Goal: Find contact information: Find contact information

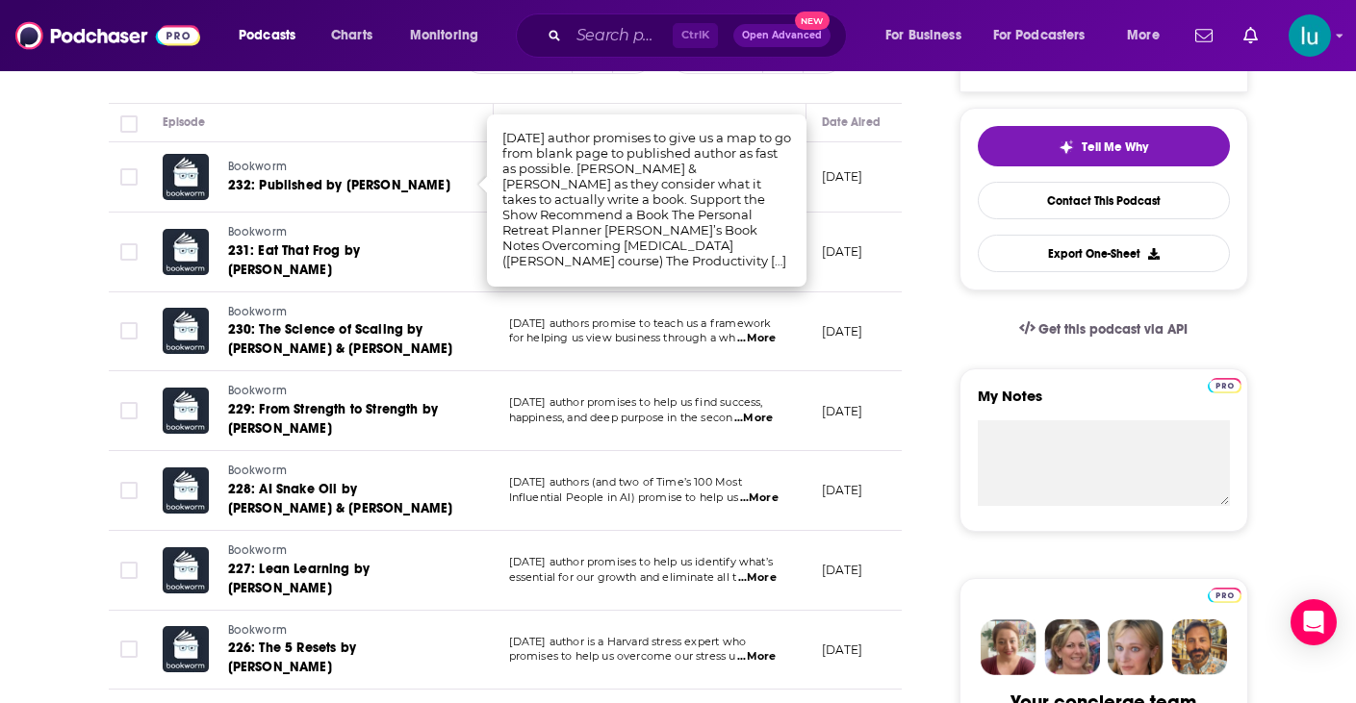
scroll to position [412, 0]
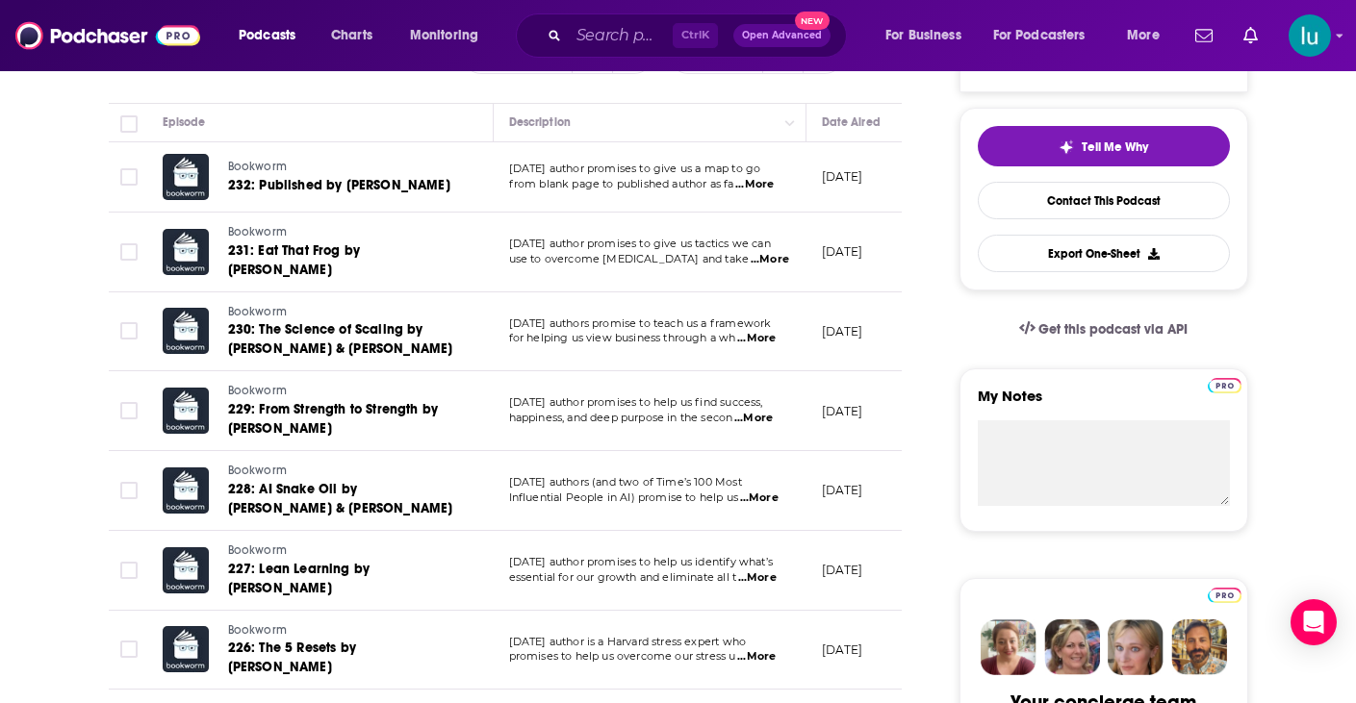
drag, startPoint x: 716, startPoint y: 26, endPoint x: 687, endPoint y: 29, distance: 29.0
click at [714, 26] on span "Ctrl K" at bounding box center [695, 35] width 45 height 25
drag, startPoint x: 684, startPoint y: 30, endPoint x: 653, endPoint y: 31, distance: 30.8
click at [684, 31] on span "Ctrl K" at bounding box center [695, 35] width 45 height 25
click at [614, 35] on input "Search podcasts, credits, & more..." at bounding box center [621, 35] width 104 height 31
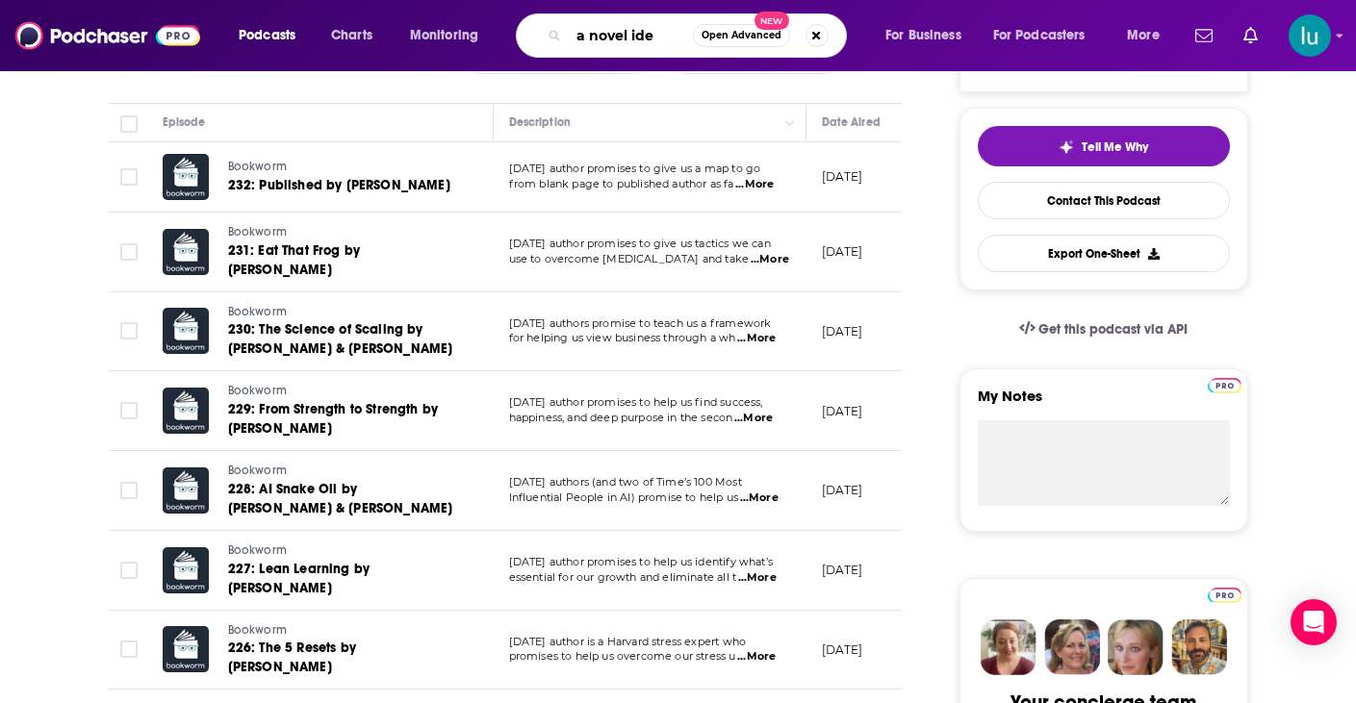
type input "a novel idea"
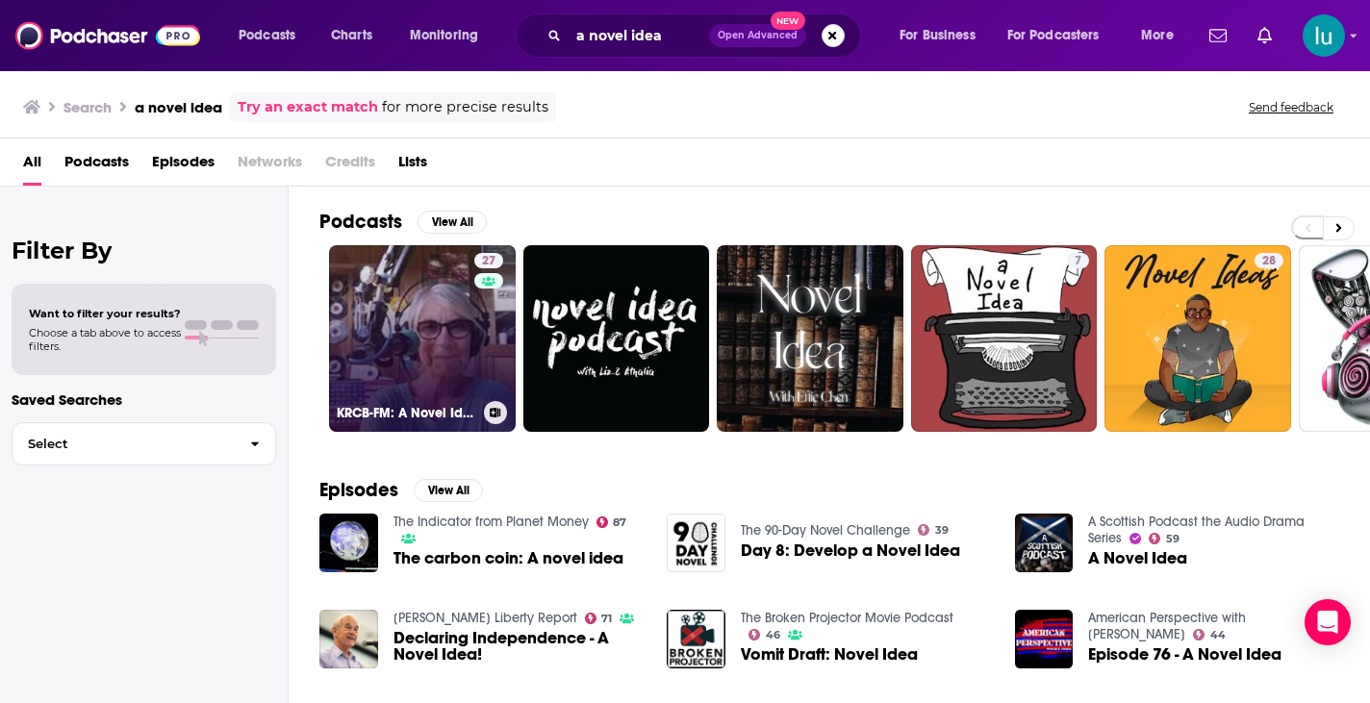
click at [382, 334] on link "27 KRCB-FM: A Novel Idea" at bounding box center [422, 338] width 187 height 187
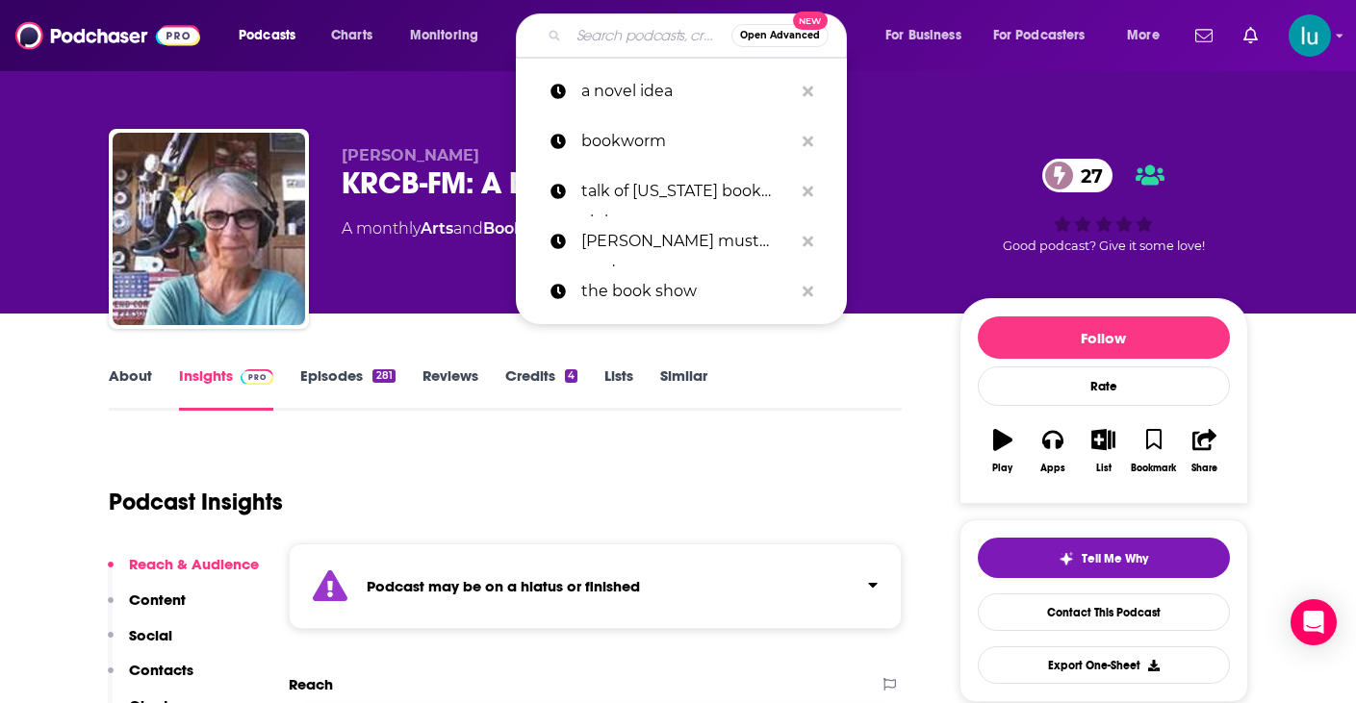
click at [586, 39] on input "Search podcasts, credits, & more..." at bounding box center [650, 35] width 163 height 31
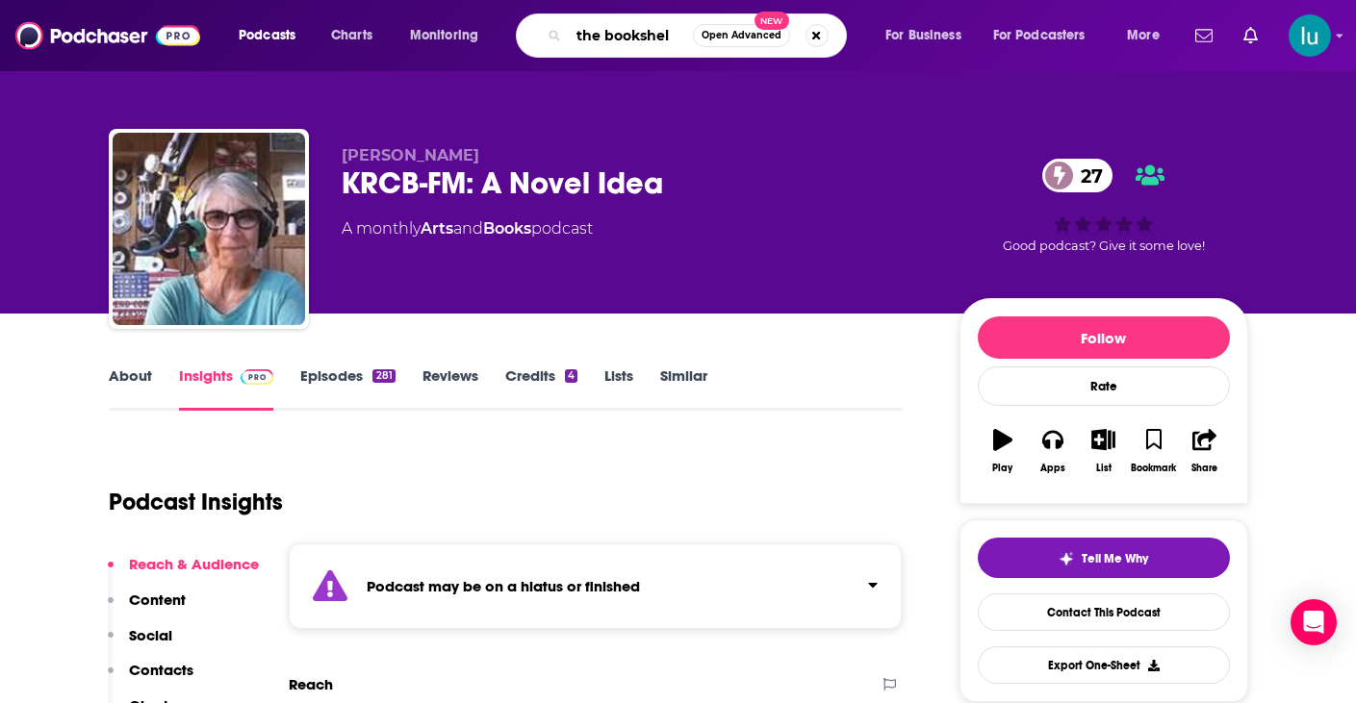
type input "the bookshelf"
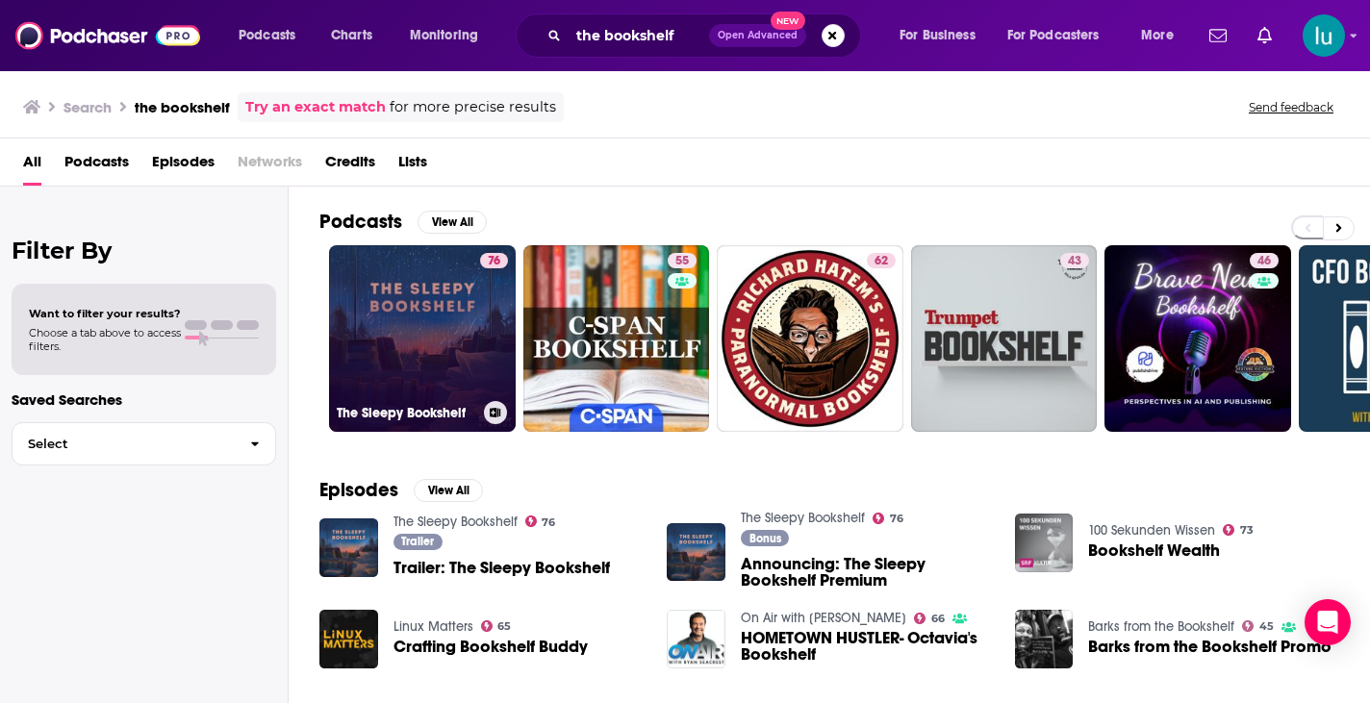
click at [412, 302] on link "76 The Sleepy Bookshelf" at bounding box center [422, 338] width 187 height 187
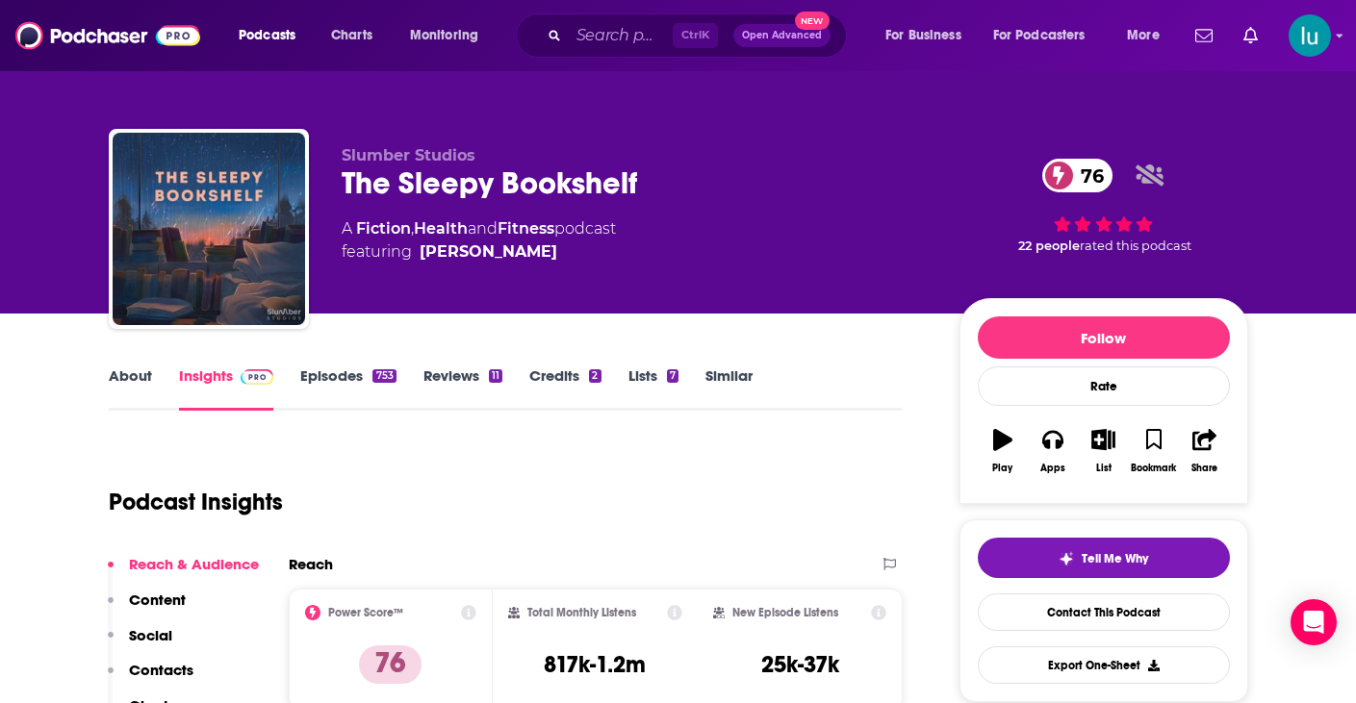
click at [125, 375] on link "About" at bounding box center [130, 389] width 43 height 44
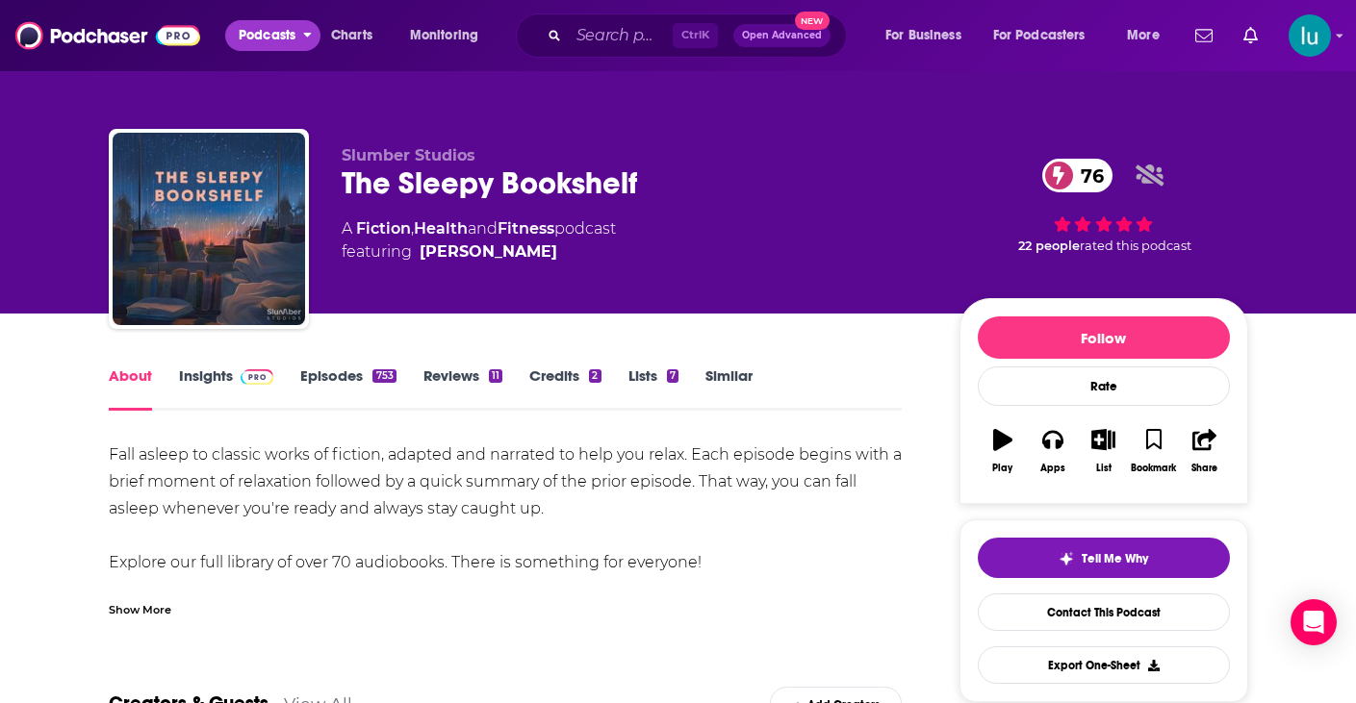
click at [256, 30] on span "Podcasts" at bounding box center [267, 35] width 57 height 27
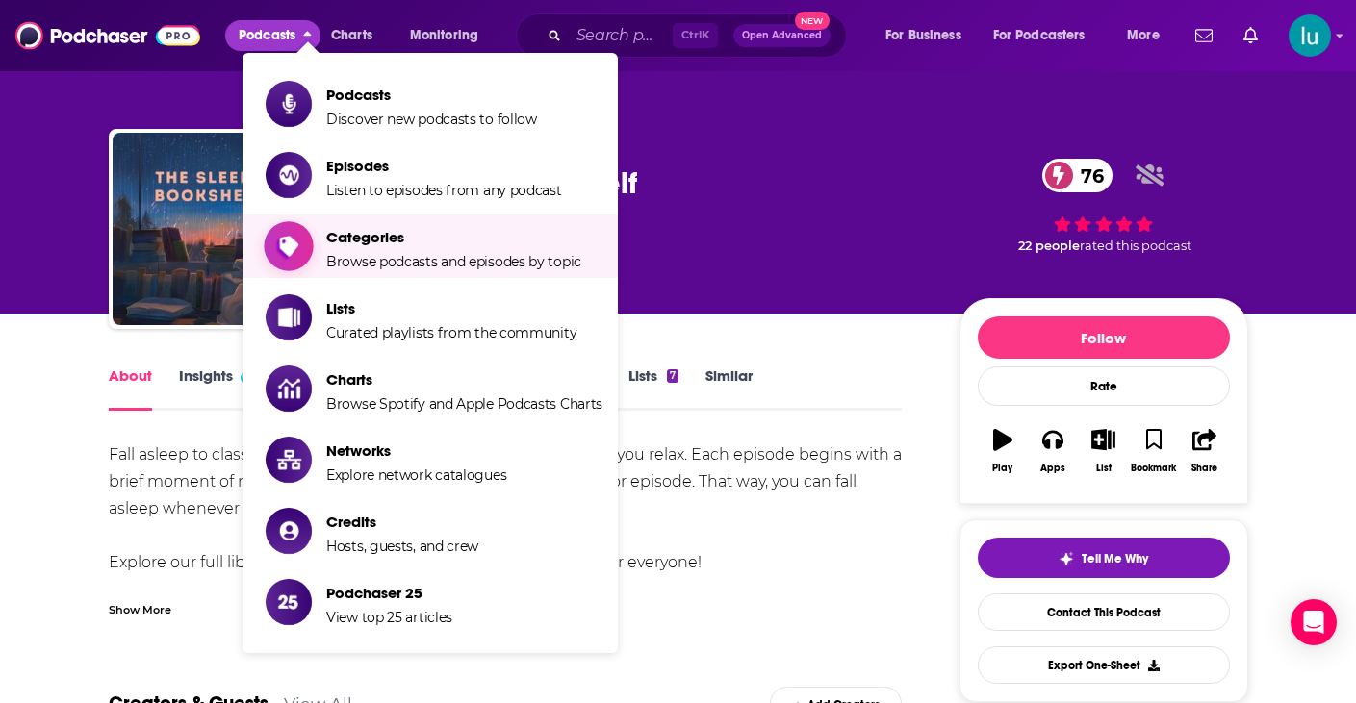
click at [404, 244] on span "Categories" at bounding box center [453, 237] width 255 height 18
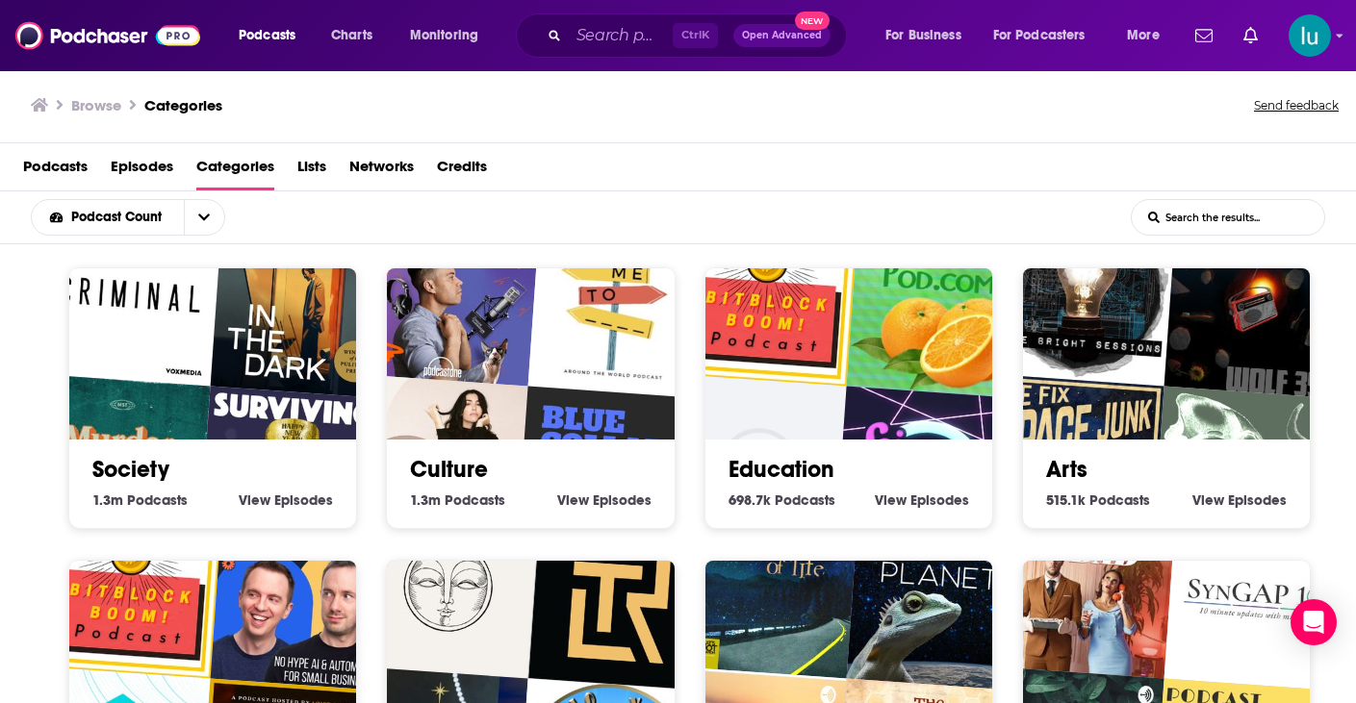
scroll to position [4, 0]
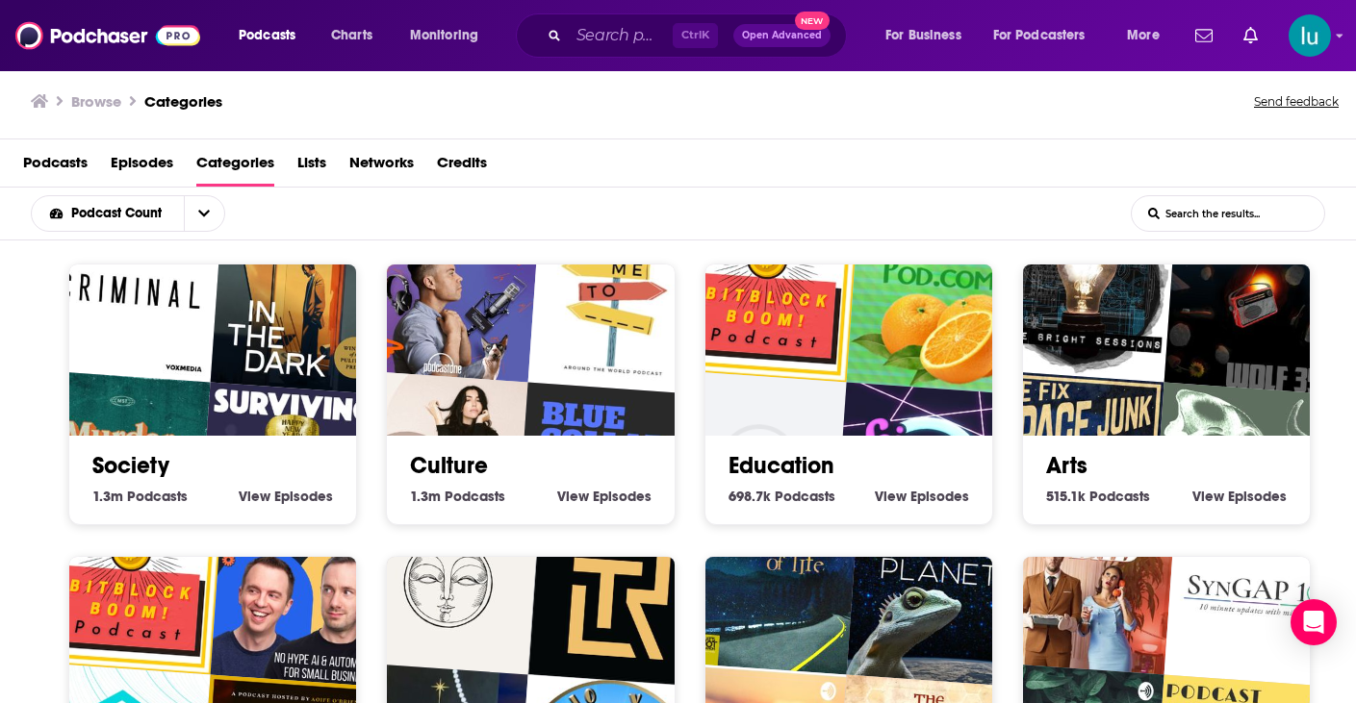
click at [76, 509] on div "Society 1.3m Society Podcasts View Society Episodes" at bounding box center [212, 394] width 289 height 261
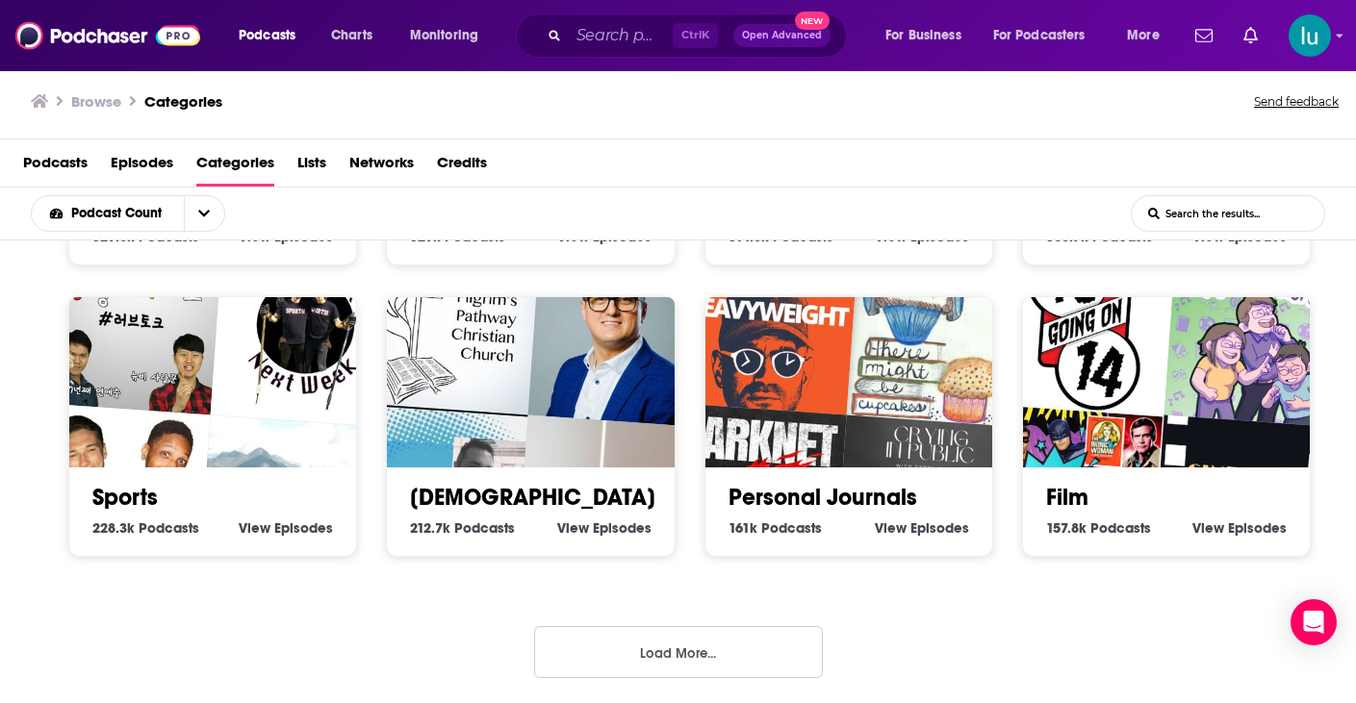
scroll to position [847, 0]
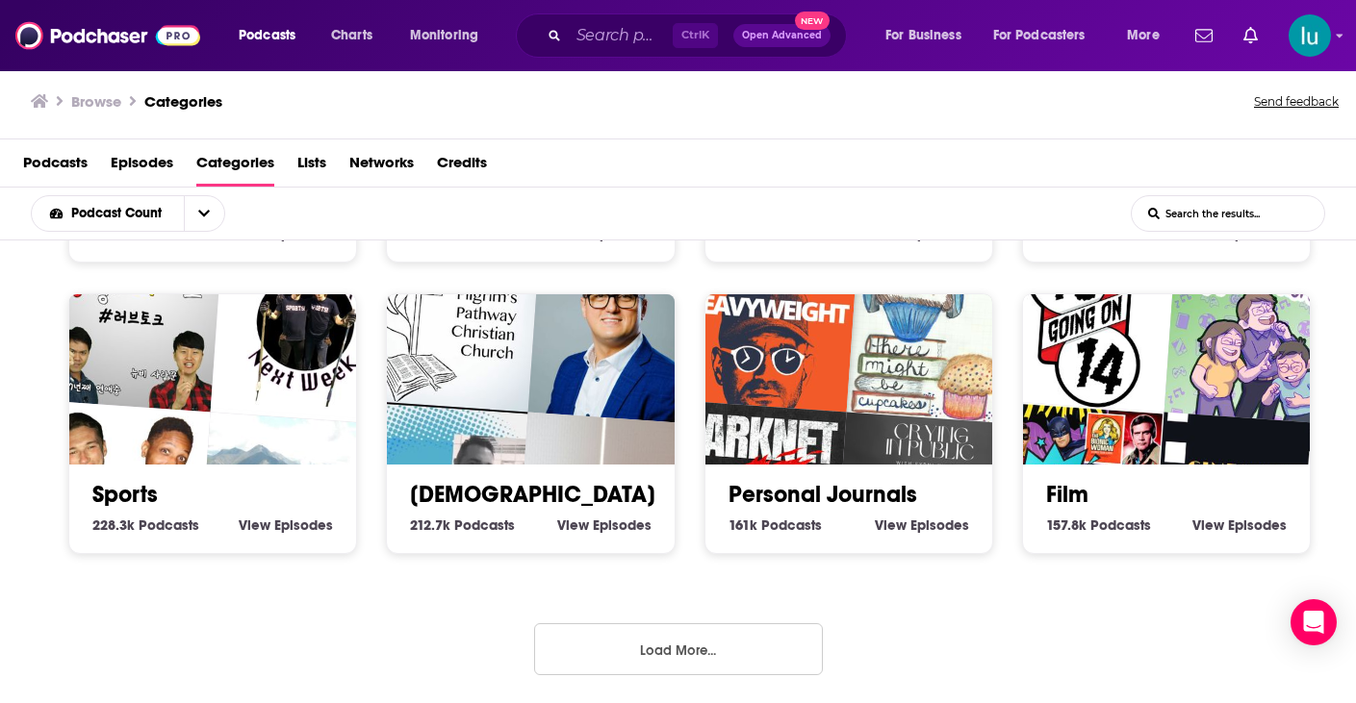
click at [86, 544] on div "Sports 228.3k Sports Podcasts View Sports Episodes" at bounding box center [212, 424] width 289 height 261
click at [638, 639] on button "Load More..." at bounding box center [678, 650] width 289 height 52
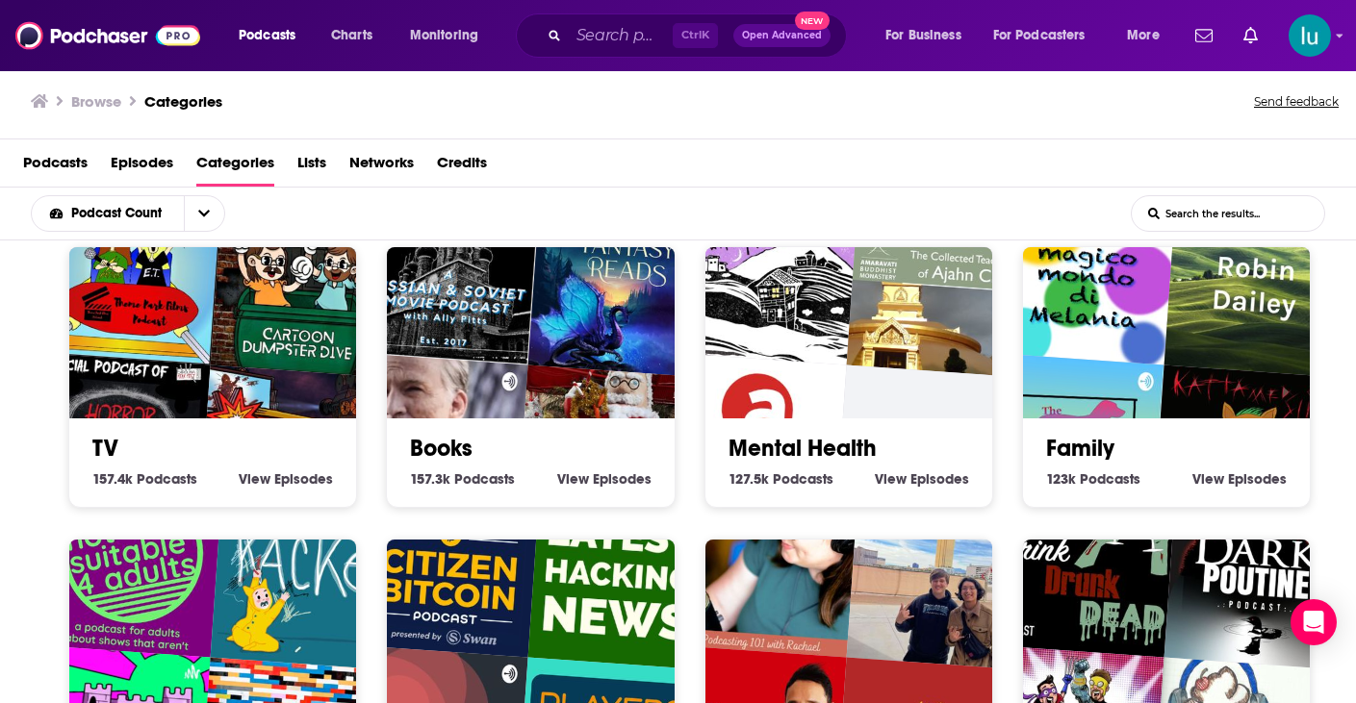
scroll to position [1193, 0]
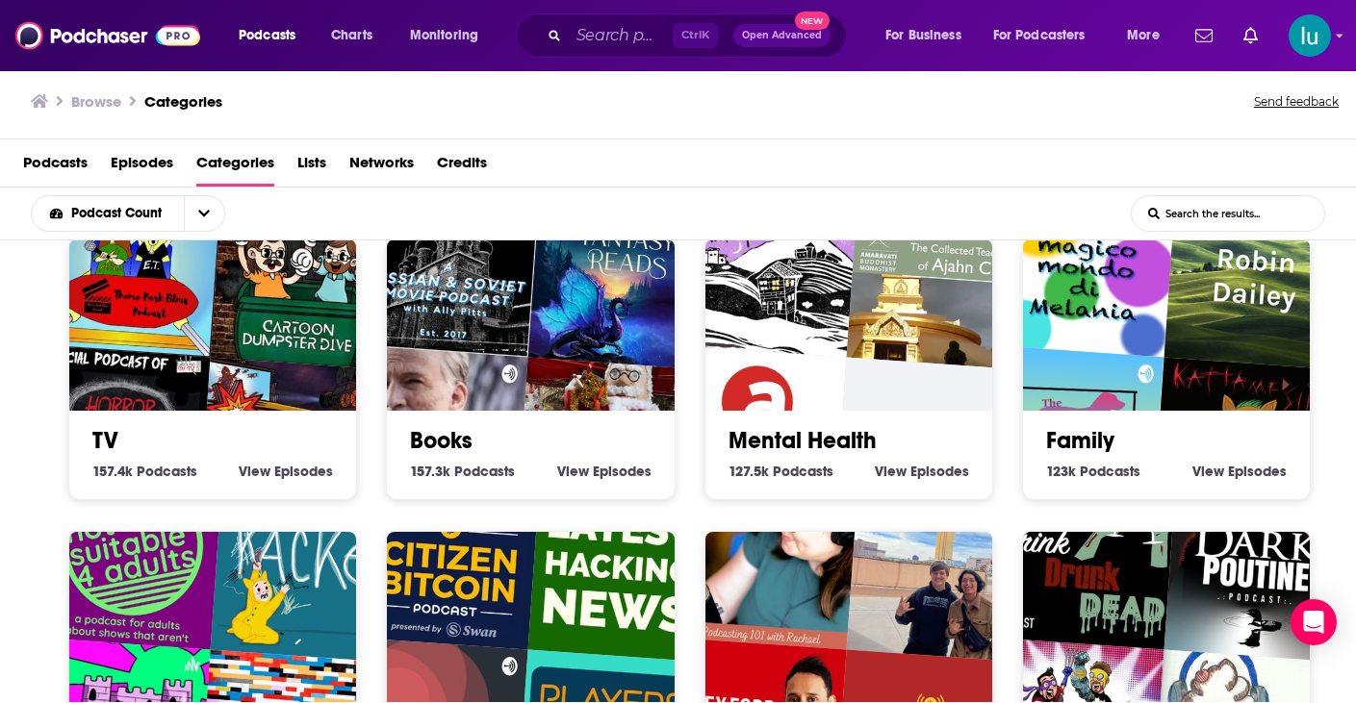
click at [535, 325] on img "Finding Fantasy Reads" at bounding box center [620, 278] width 184 height 184
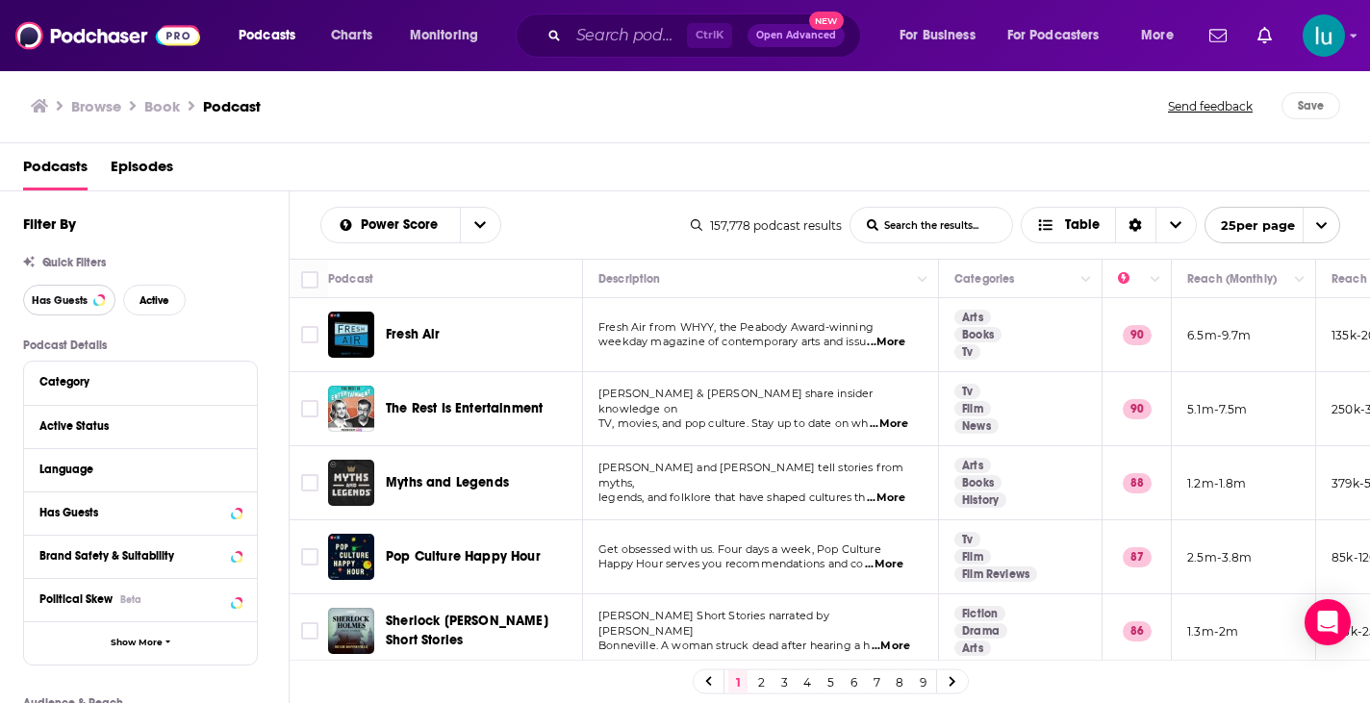
click at [56, 298] on span "Has Guests" at bounding box center [60, 300] width 56 height 11
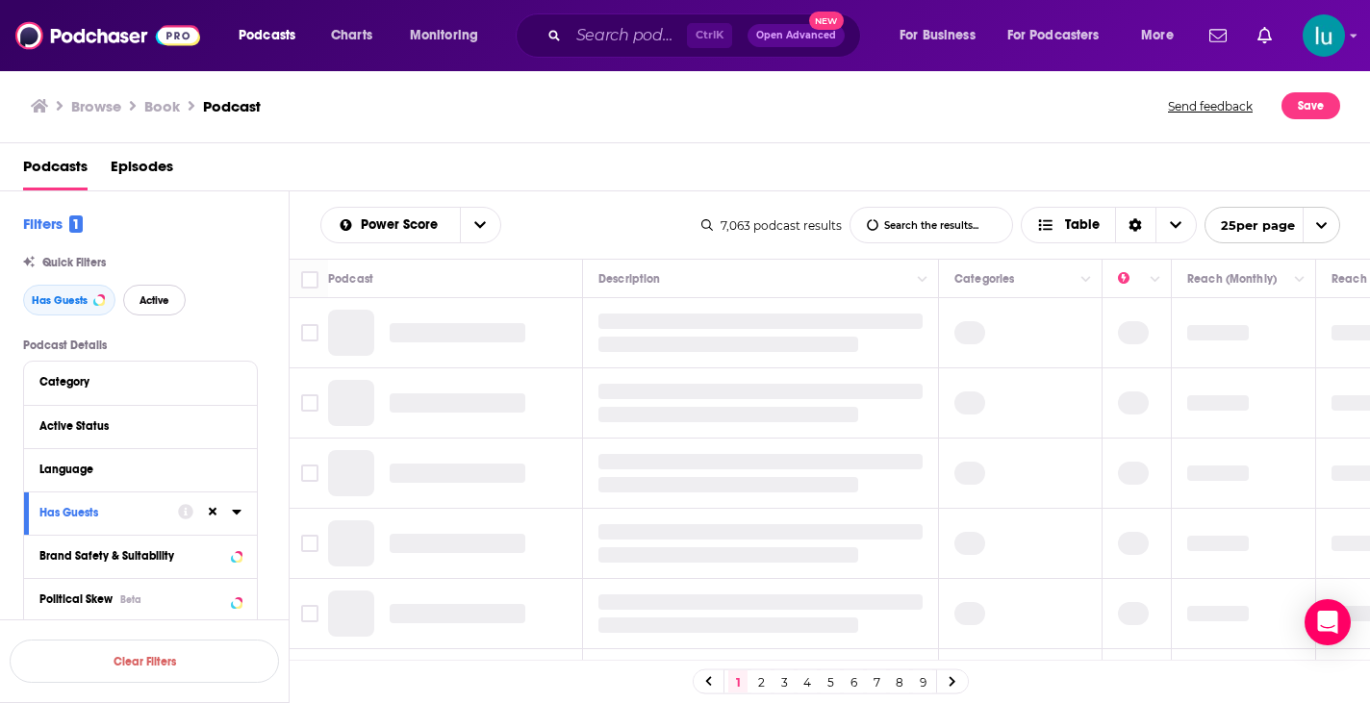
click at [156, 301] on span "Active" at bounding box center [155, 300] width 30 height 11
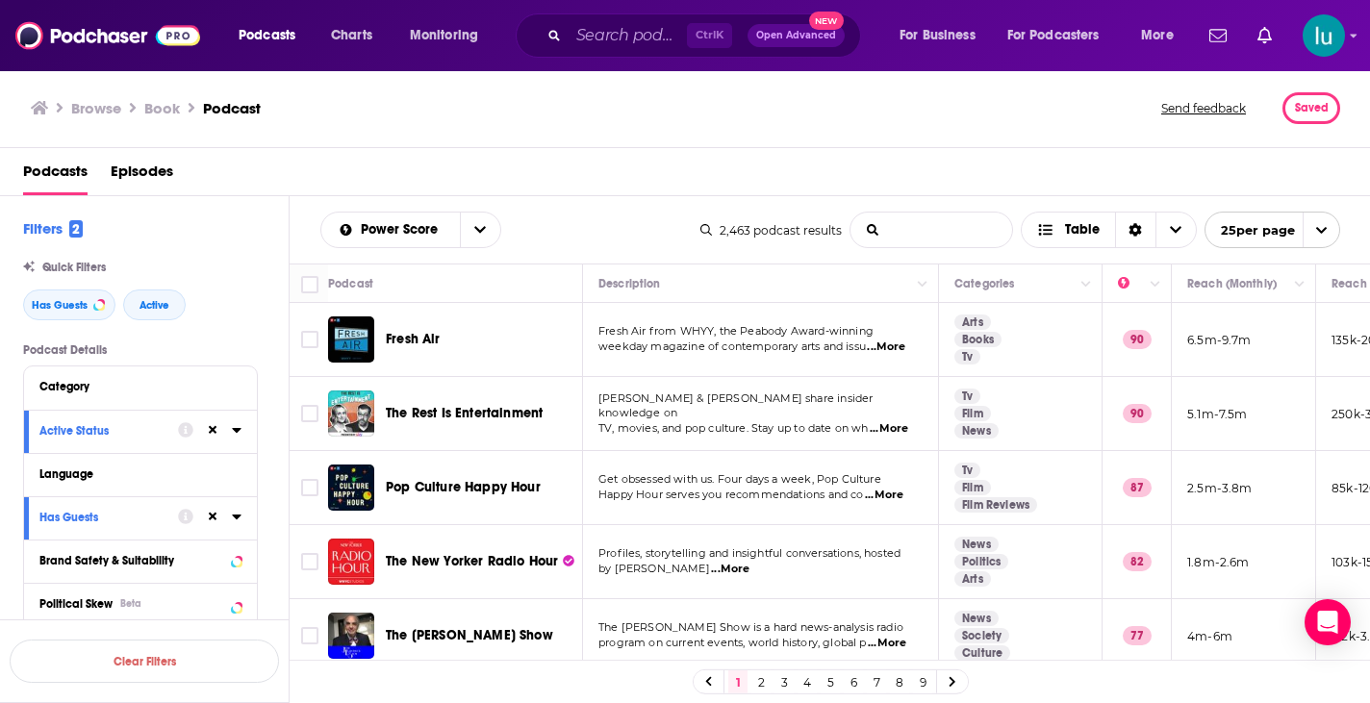
click at [920, 225] on input "List Search Input" at bounding box center [932, 230] width 162 height 35
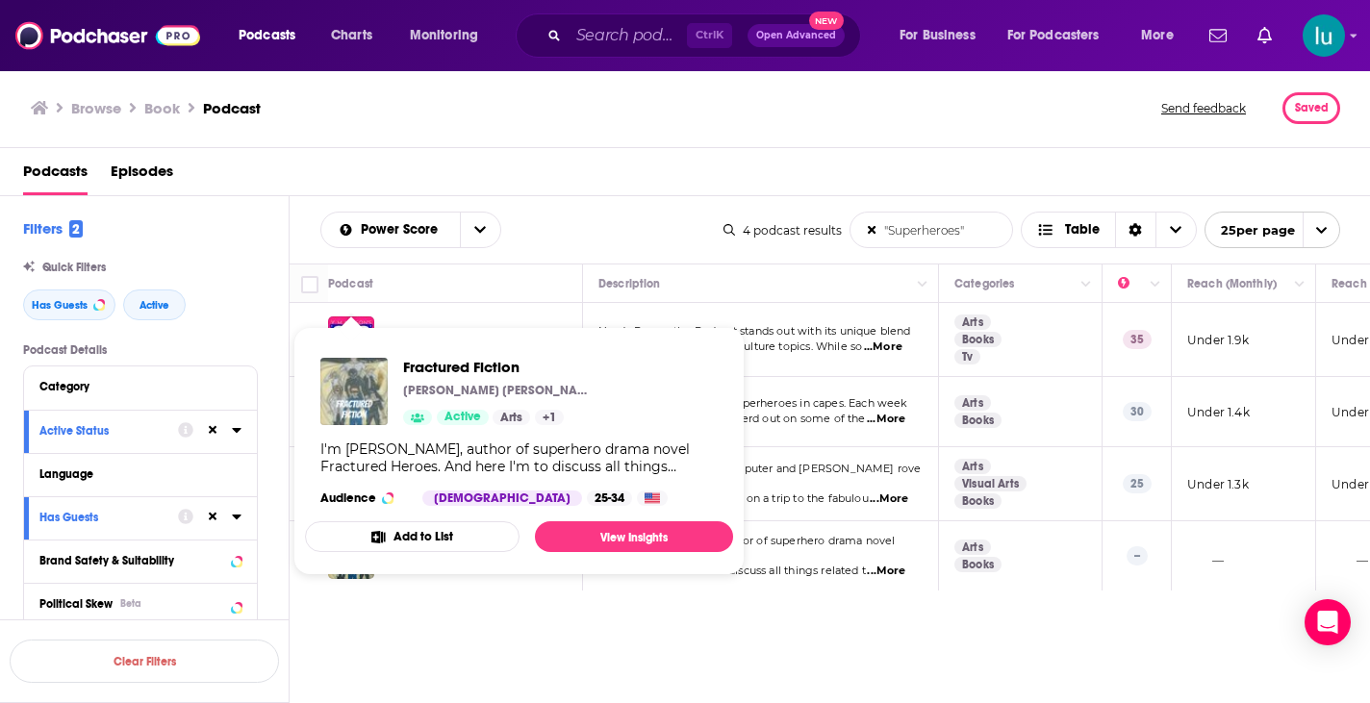
drag, startPoint x: 347, startPoint y: 558, endPoint x: 327, endPoint y: 405, distance: 154.3
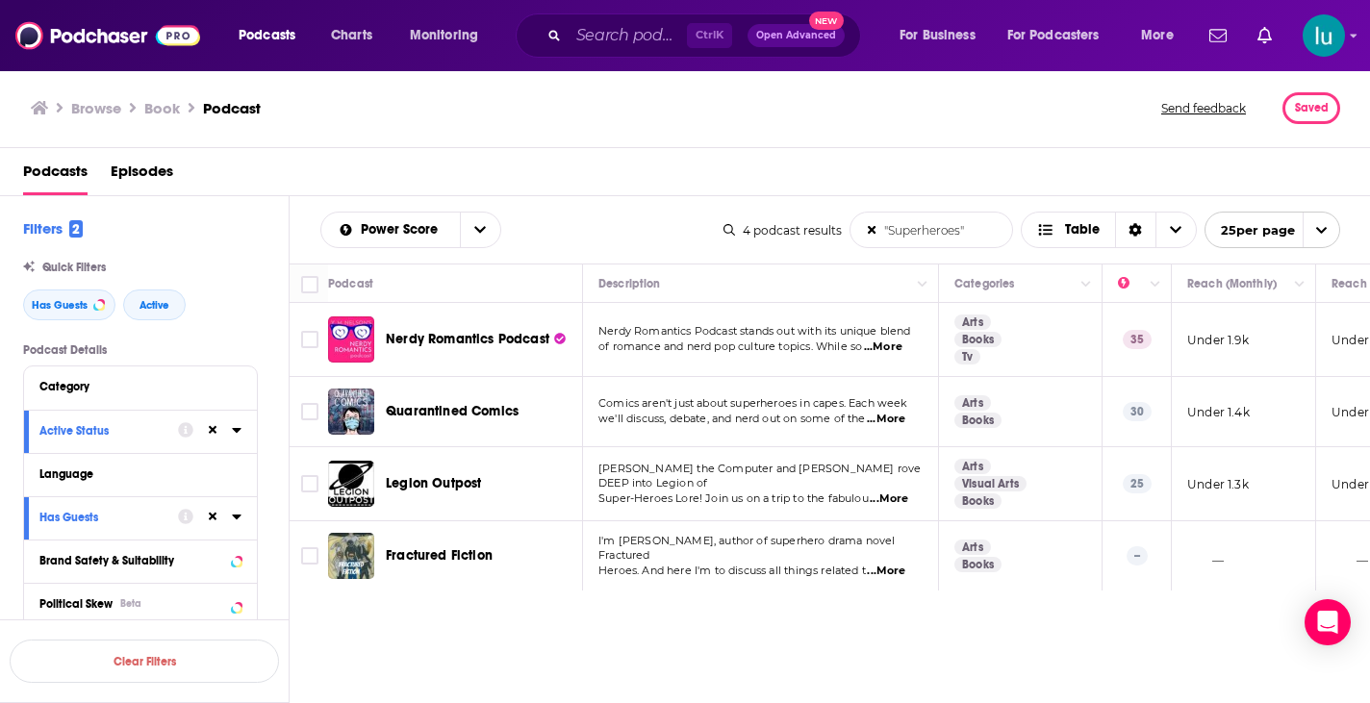
drag, startPoint x: 919, startPoint y: 230, endPoint x: 875, endPoint y: 227, distance: 44.4
click at [875, 227] on form ""Superheroes" List Search Input Search the results..." at bounding box center [932, 230] width 164 height 37
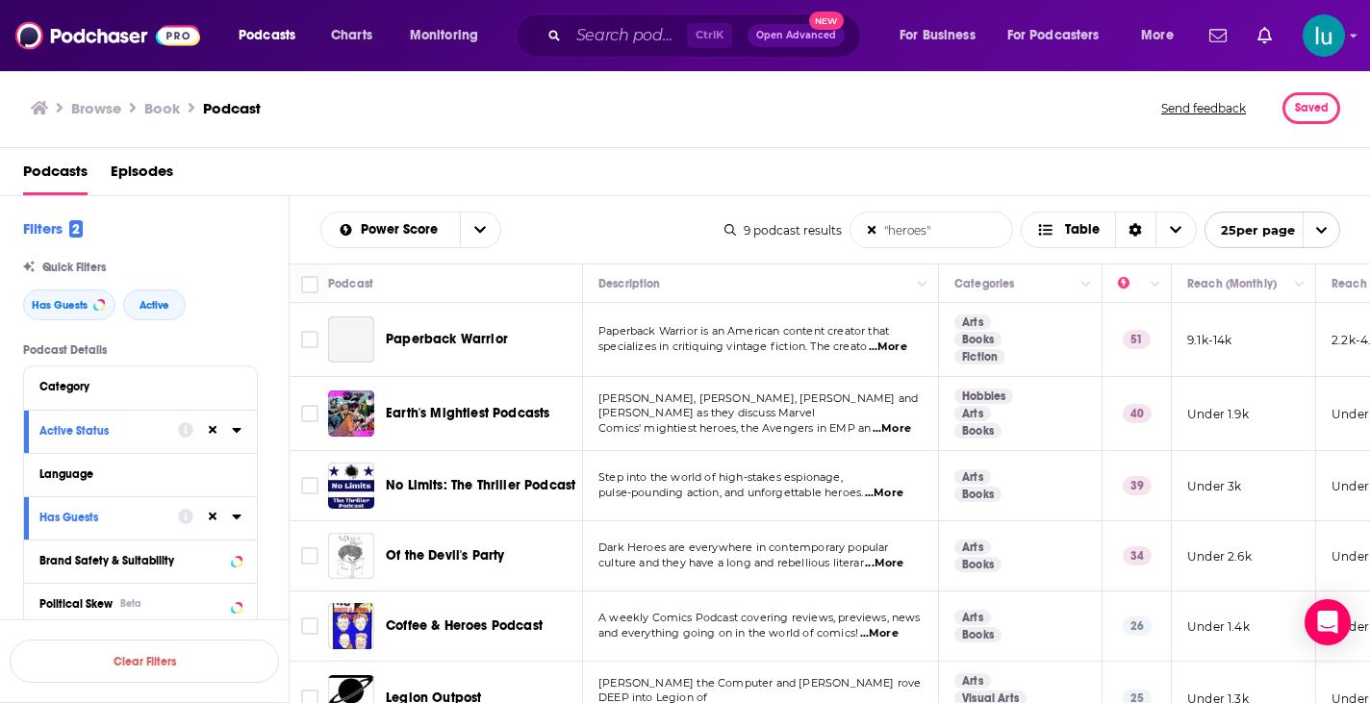
type input ""heroes""
click at [908, 345] on span "...More" at bounding box center [888, 347] width 38 height 15
click at [884, 422] on span "...More" at bounding box center [892, 429] width 38 height 15
click at [889, 492] on span "...More" at bounding box center [884, 493] width 38 height 15
click at [892, 561] on span "...More" at bounding box center [884, 563] width 38 height 15
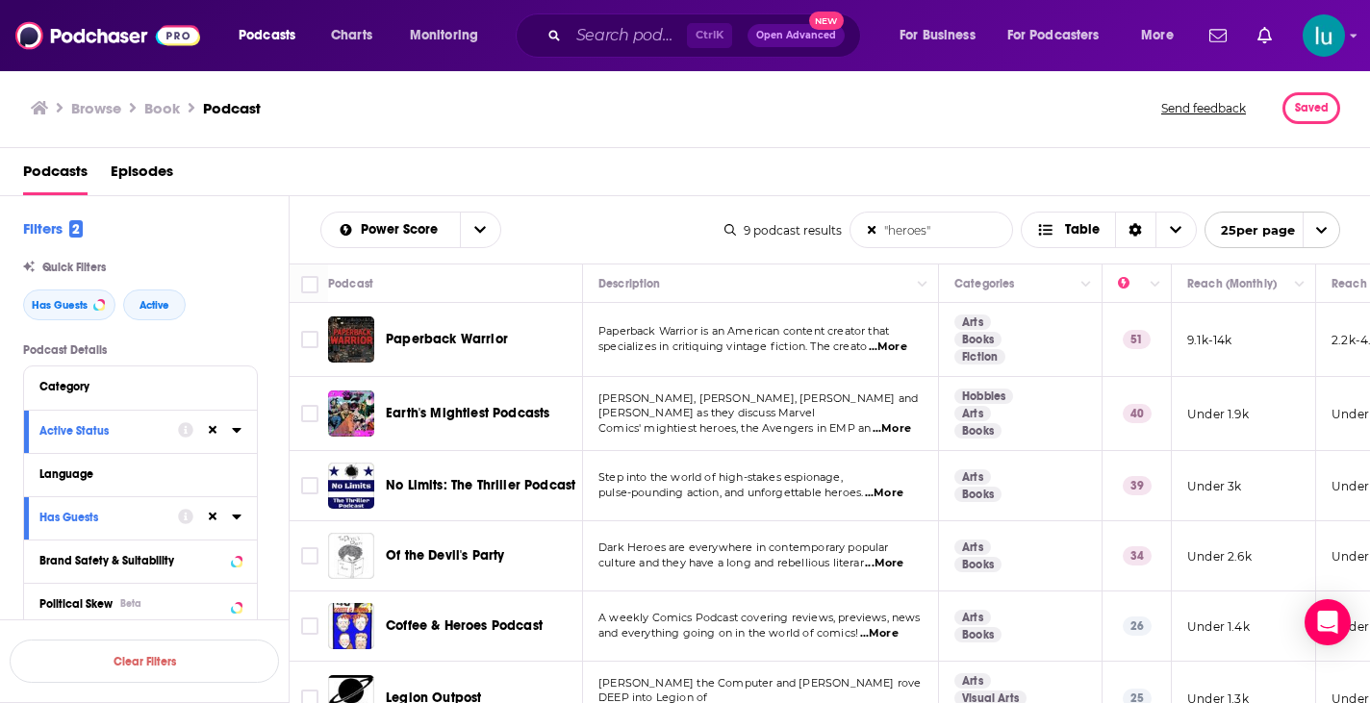
click at [891, 632] on span "...More" at bounding box center [879, 633] width 38 height 15
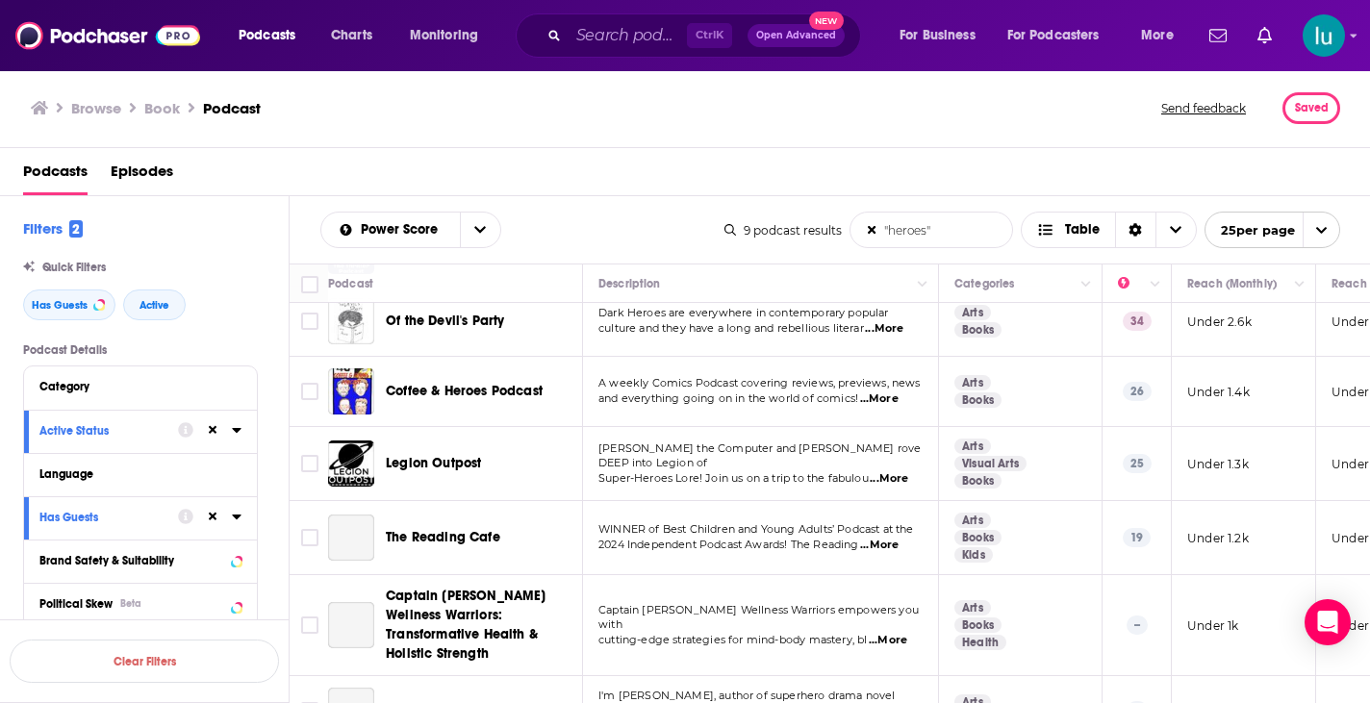
scroll to position [236, 0]
click at [902, 471] on span "...More" at bounding box center [889, 478] width 38 height 15
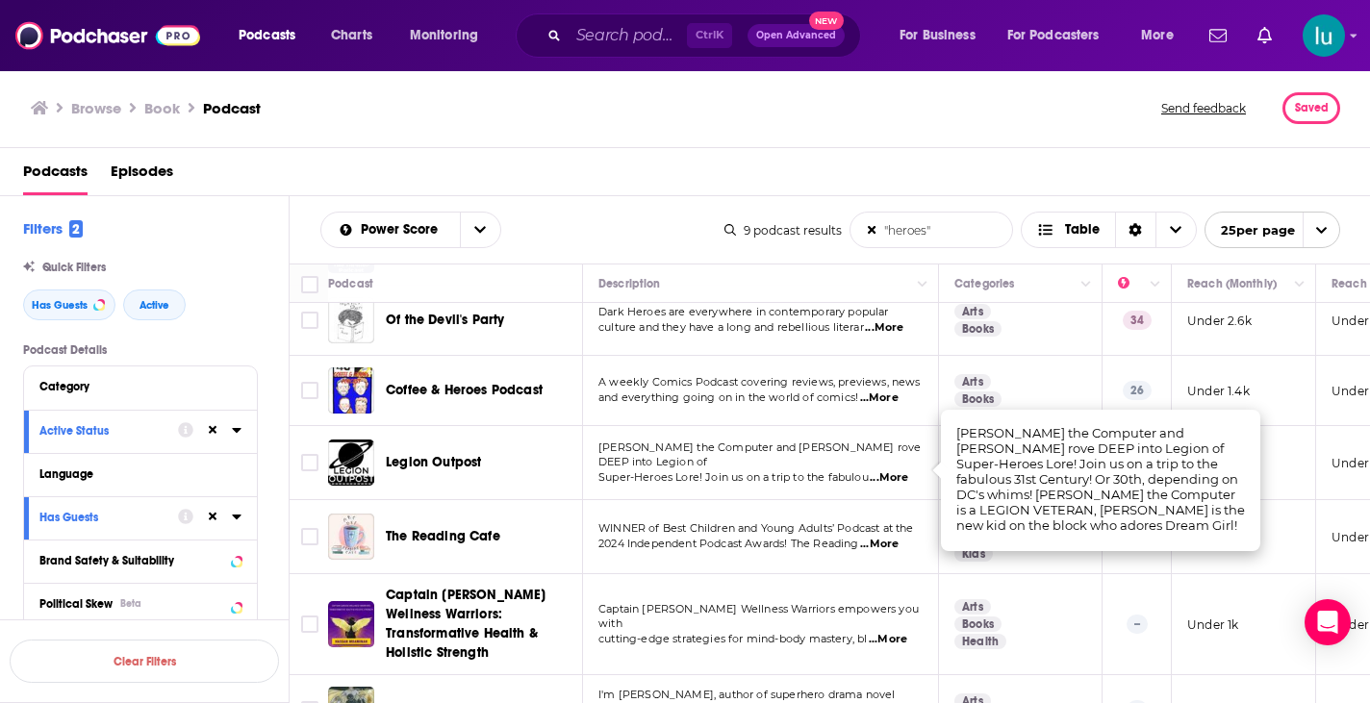
click at [899, 546] on span "...More" at bounding box center [879, 544] width 38 height 15
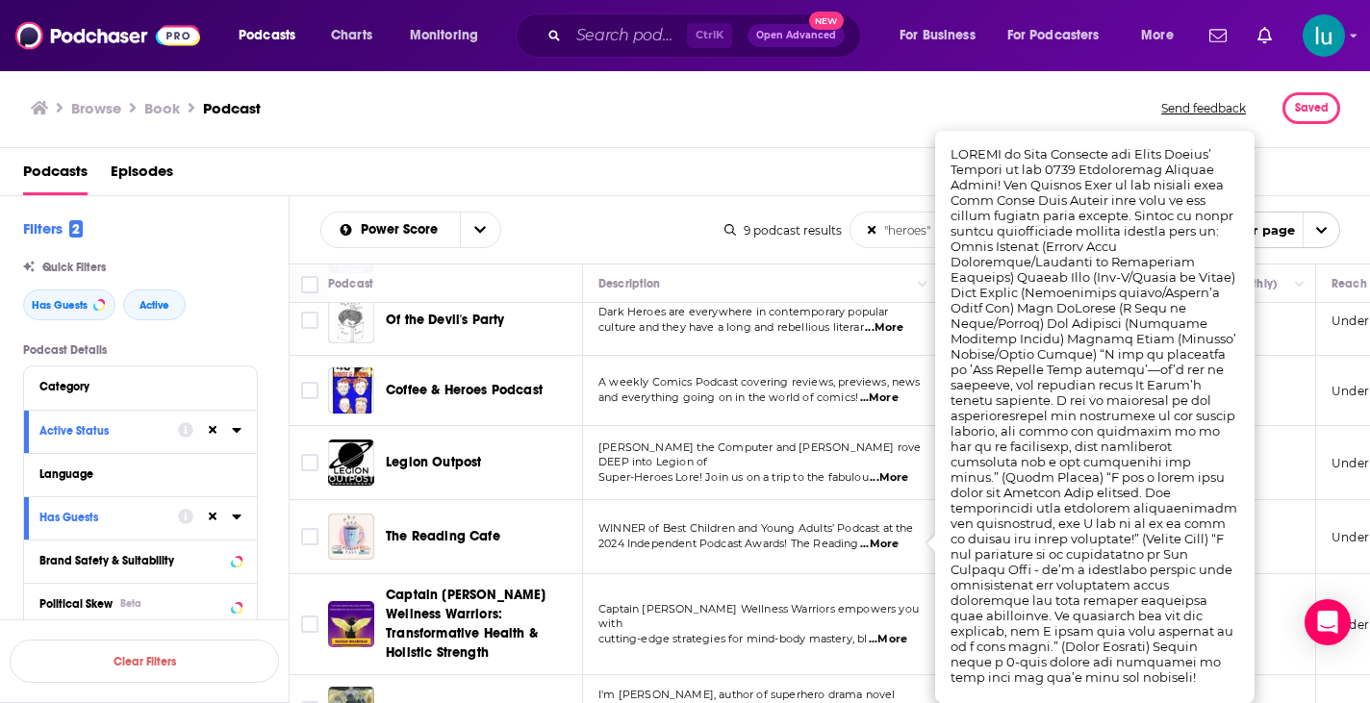
click at [897, 632] on span "...More" at bounding box center [888, 639] width 38 height 15
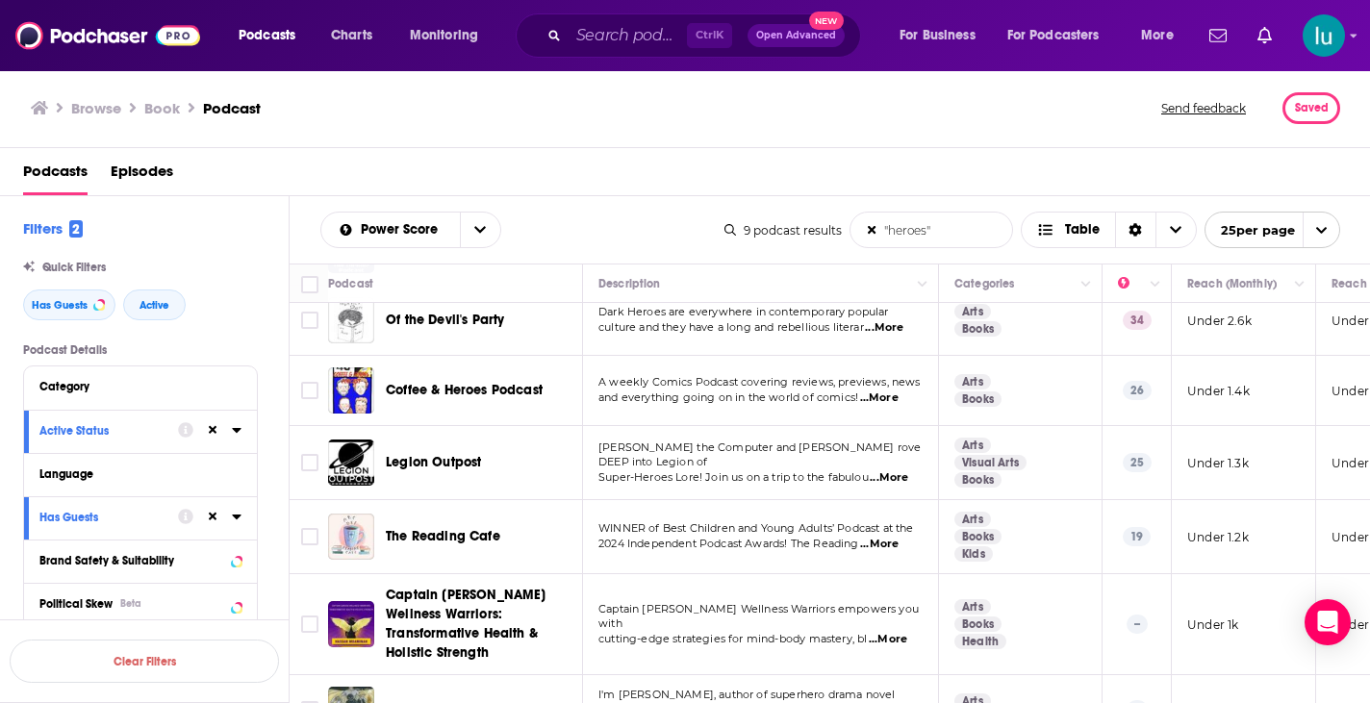
scroll to position [268, 0]
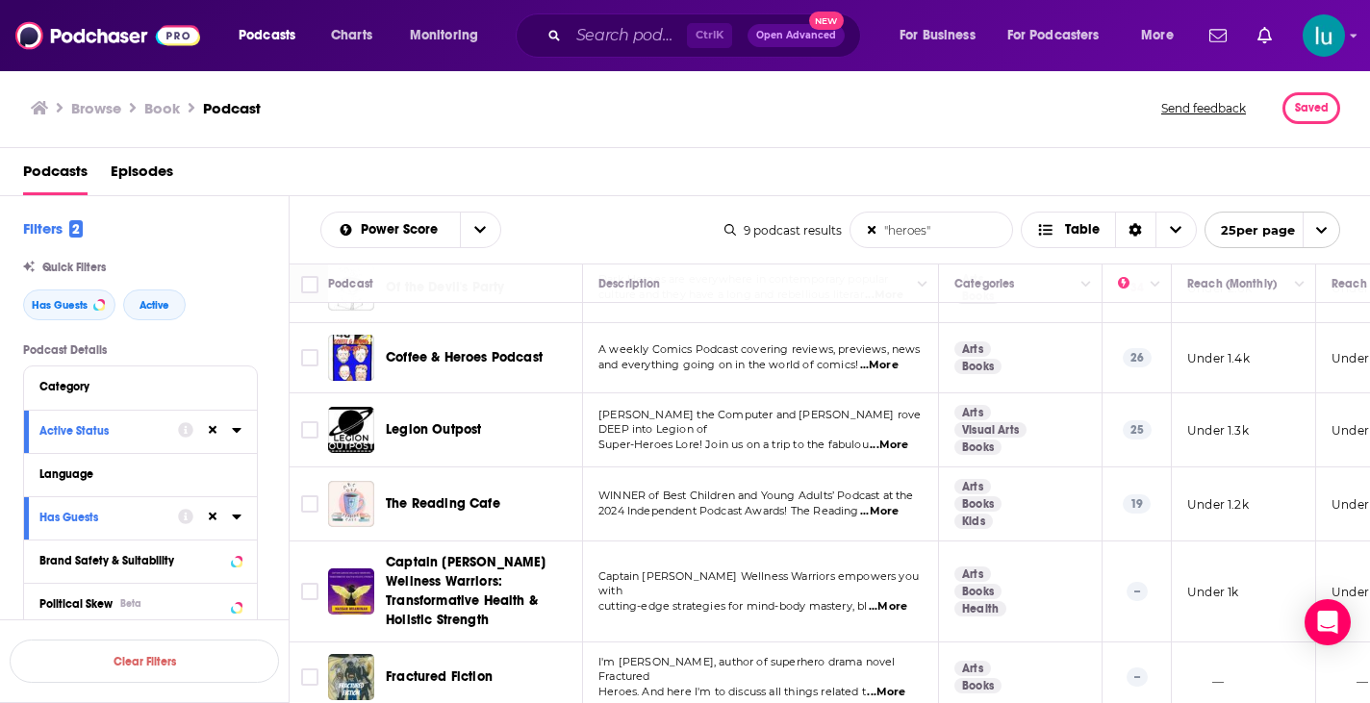
drag, startPoint x: 940, startPoint y: 228, endPoint x: 875, endPoint y: 226, distance: 65.5
click at [875, 226] on form ""heroes" List Search Input Search the results..." at bounding box center [932, 230] width 164 height 37
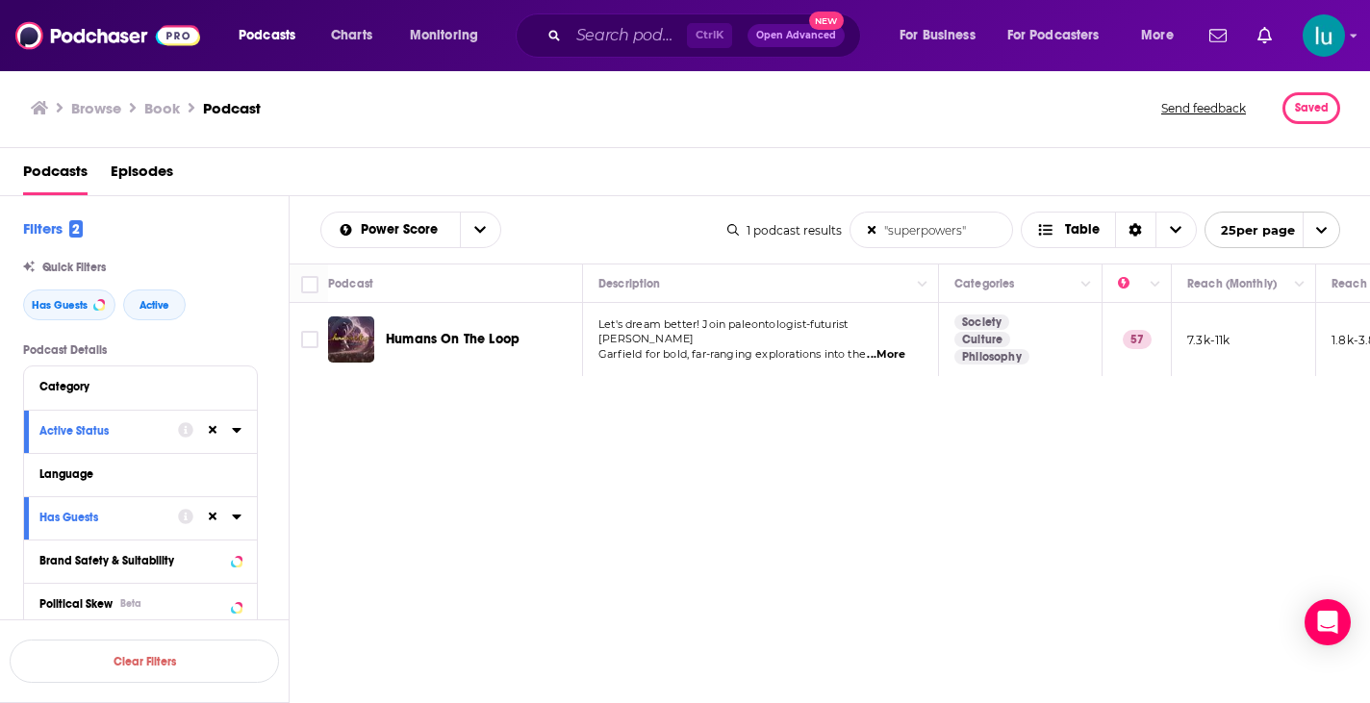
drag, startPoint x: 973, startPoint y: 236, endPoint x: 831, endPoint y: 221, distance: 143.2
click at [831, 221] on div "1 podcast results "superpowers" List Search Input Search the results... Table 2…" at bounding box center [1034, 230] width 613 height 37
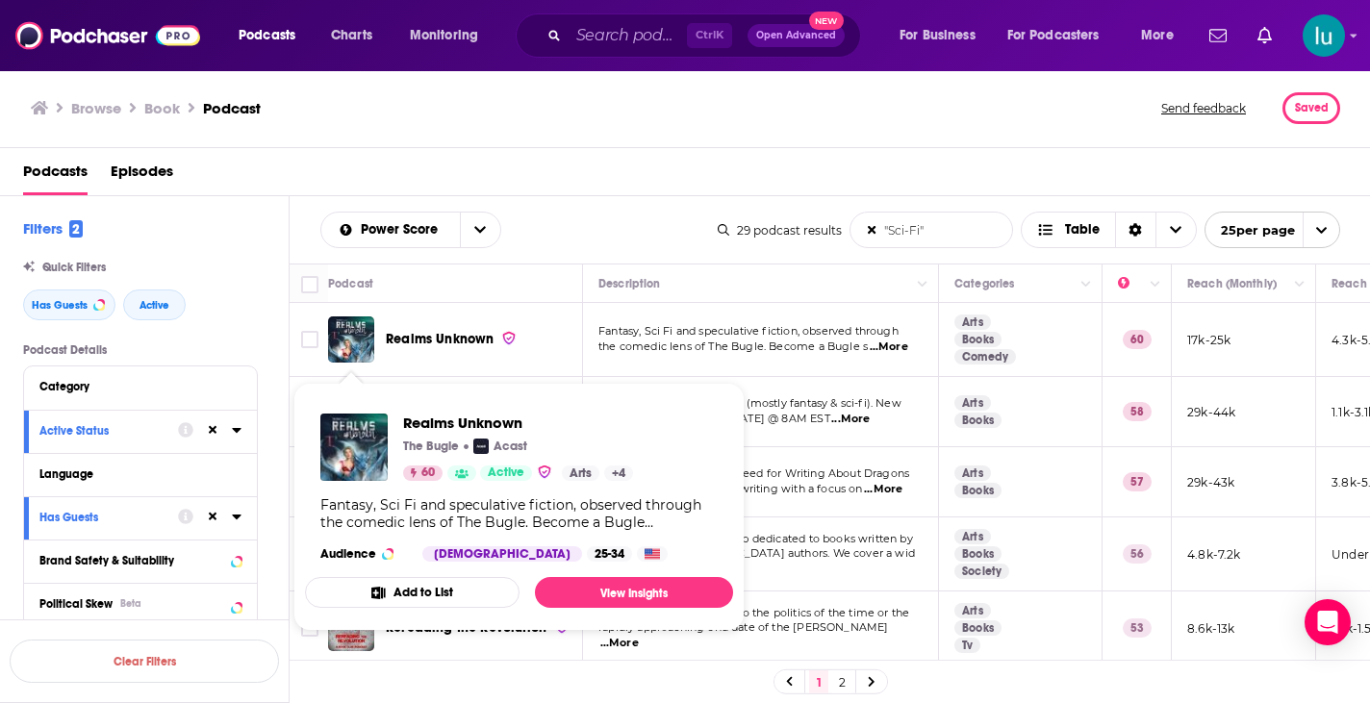
type input ""Sci-Fi""
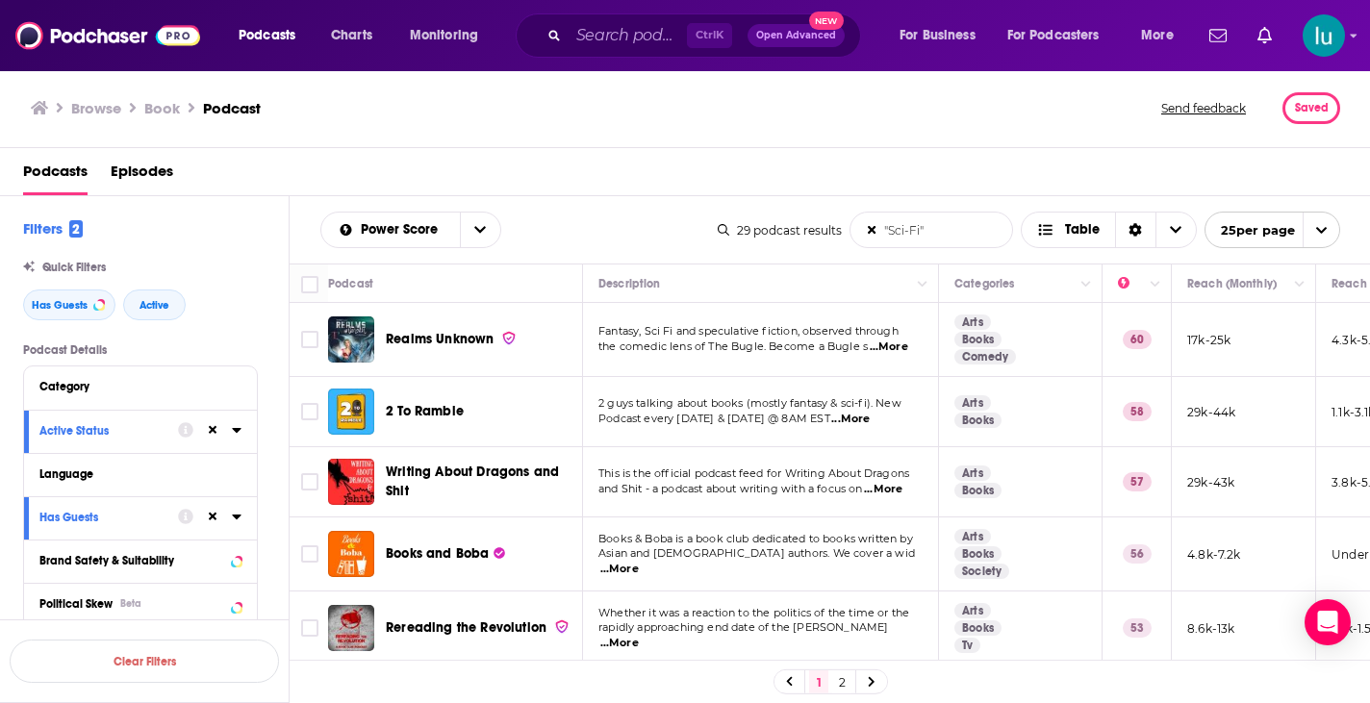
click at [852, 415] on span "...More" at bounding box center [850, 419] width 38 height 15
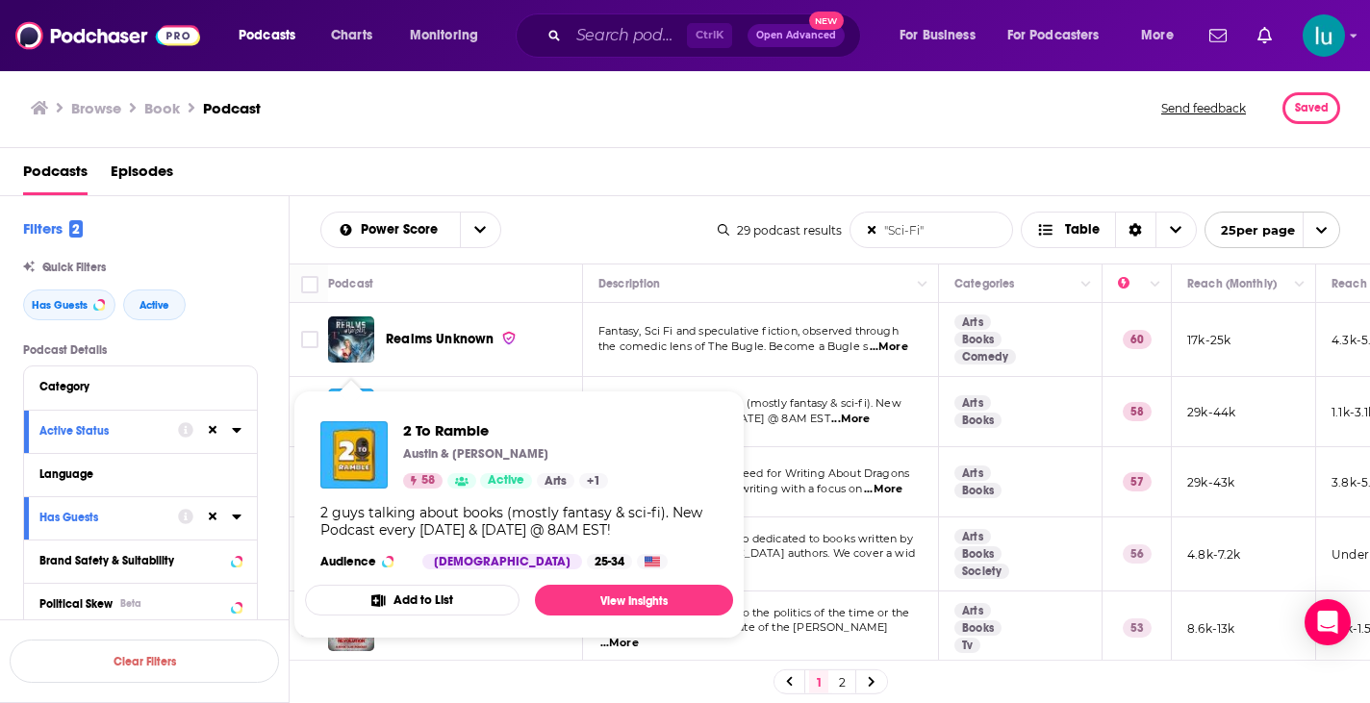
drag, startPoint x: 345, startPoint y: 404, endPoint x: 590, endPoint y: 452, distance: 250.1
click at [590, 452] on div "Austin & [PERSON_NAME]" at bounding box center [505, 454] width 205 height 15
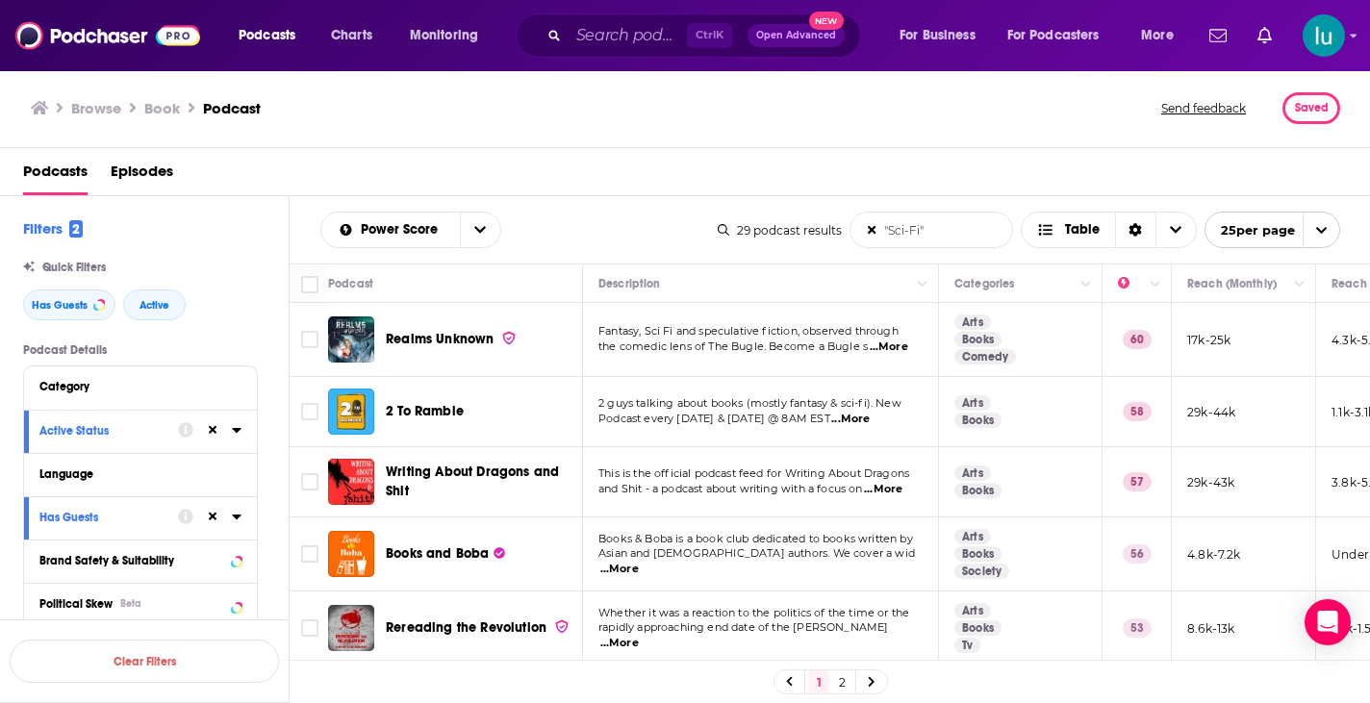
click at [895, 487] on span "...More" at bounding box center [883, 489] width 38 height 15
click at [639, 636] on span "...More" at bounding box center [620, 643] width 38 height 15
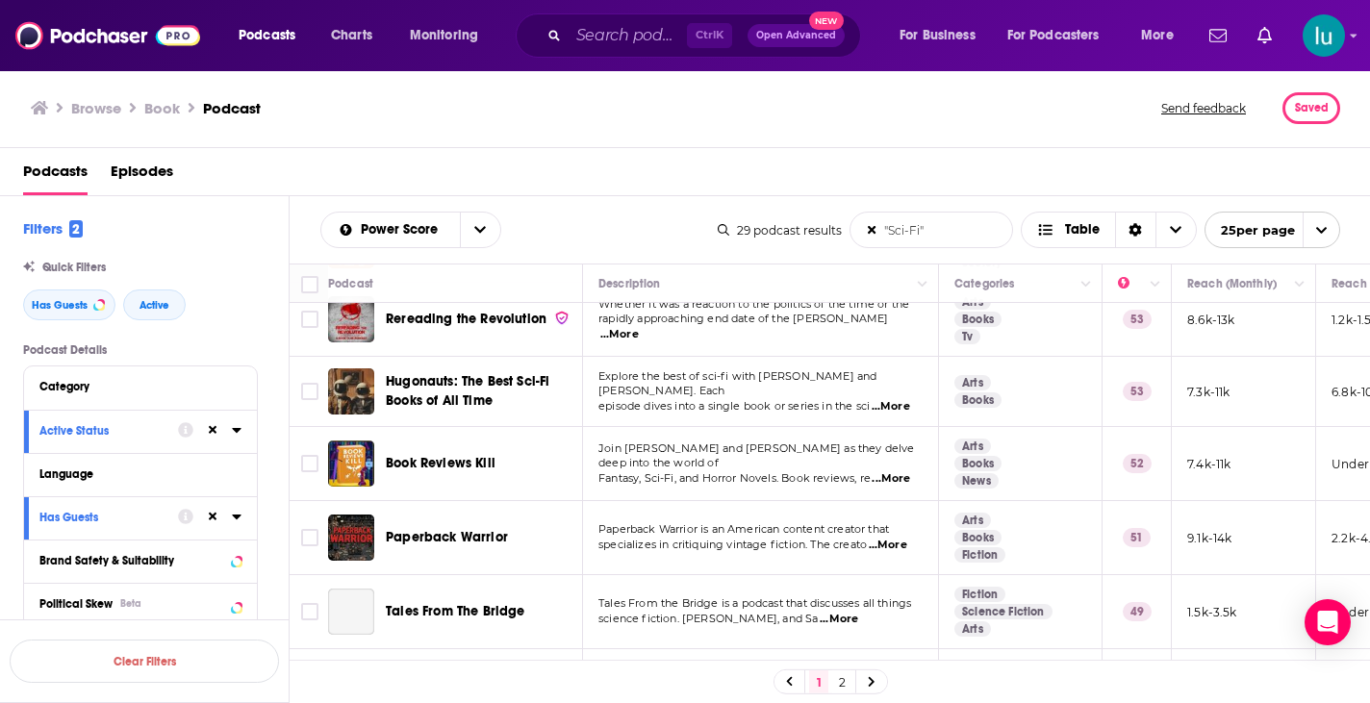
scroll to position [319, 0]
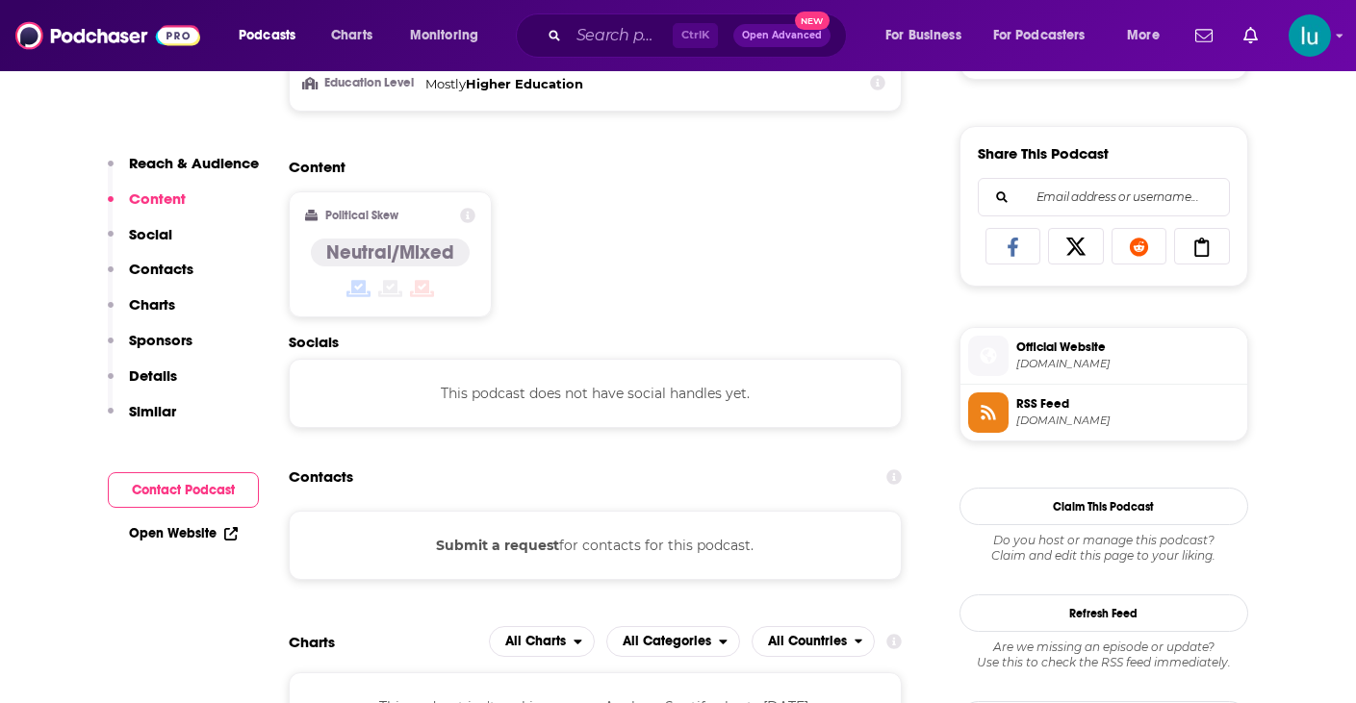
scroll to position [1155, 0]
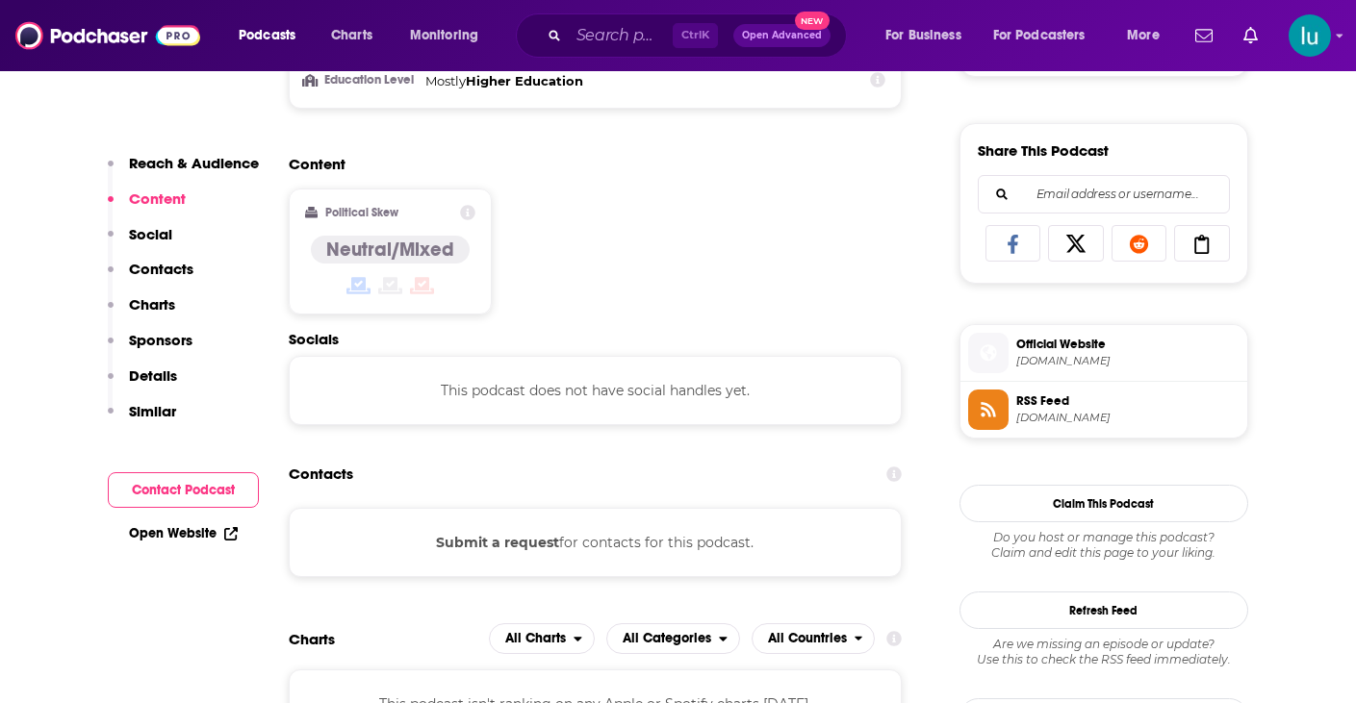
click at [519, 542] on button "Submit a request" at bounding box center [497, 542] width 123 height 21
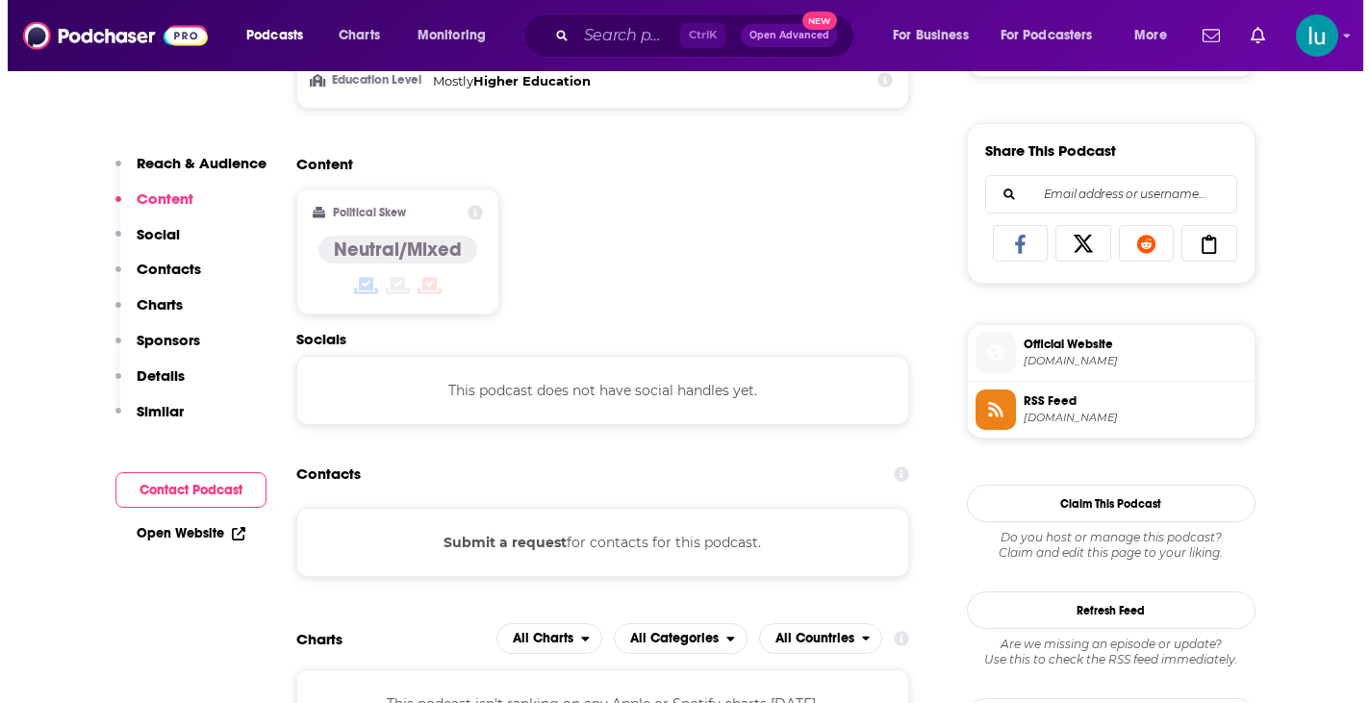
scroll to position [0, 0]
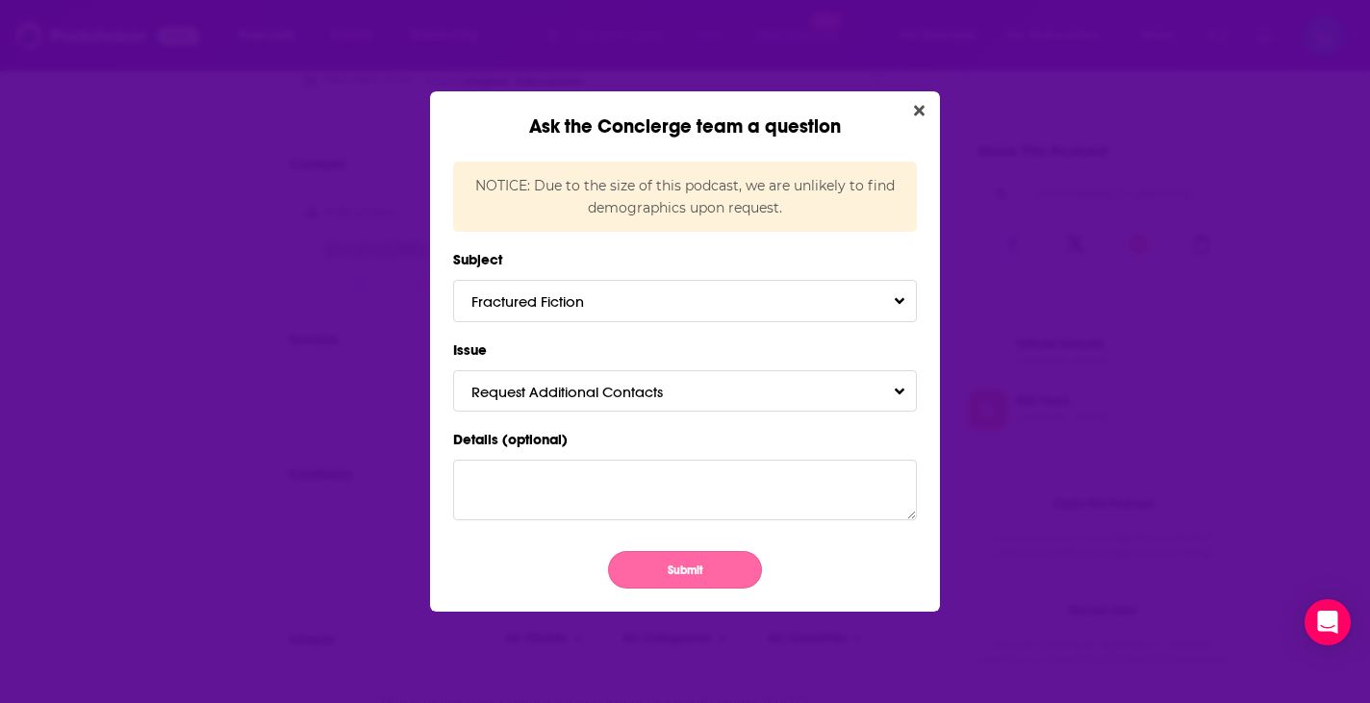
click at [696, 561] on button "Submit" at bounding box center [685, 570] width 154 height 38
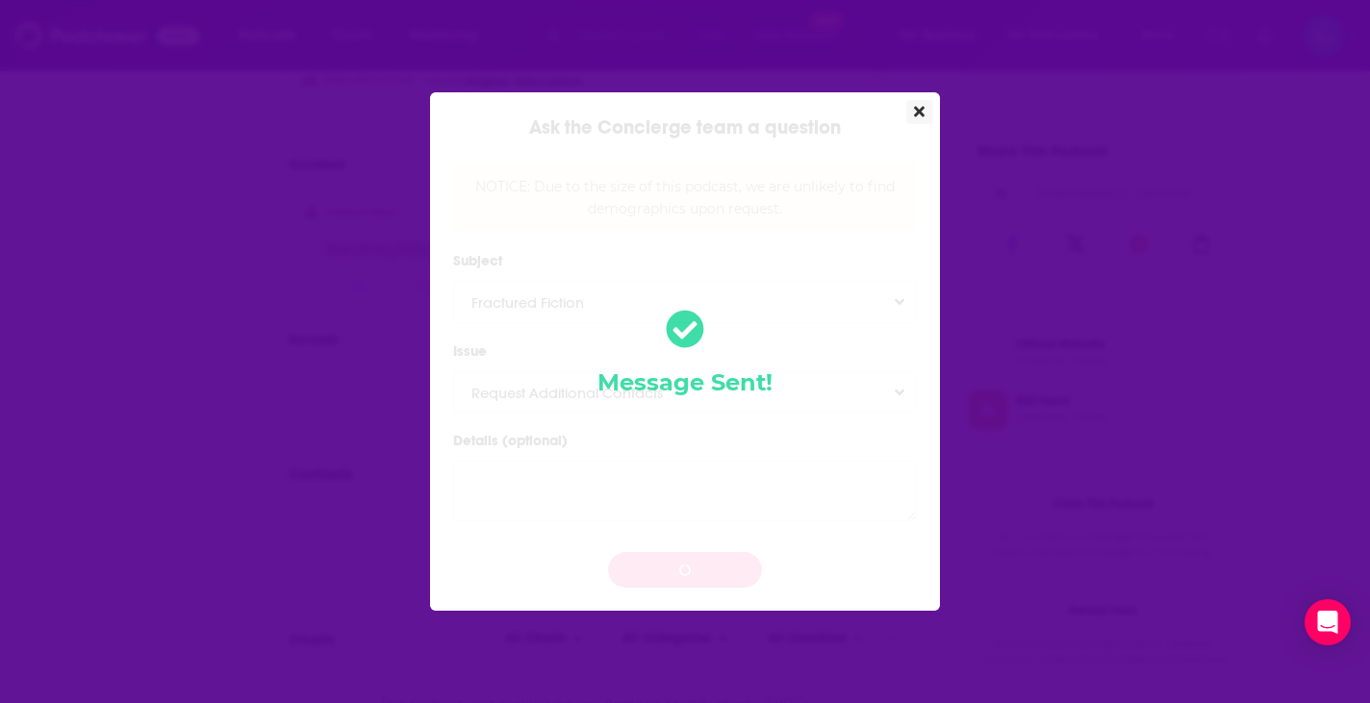
click at [914, 108] on icon "Close" at bounding box center [919, 111] width 11 height 15
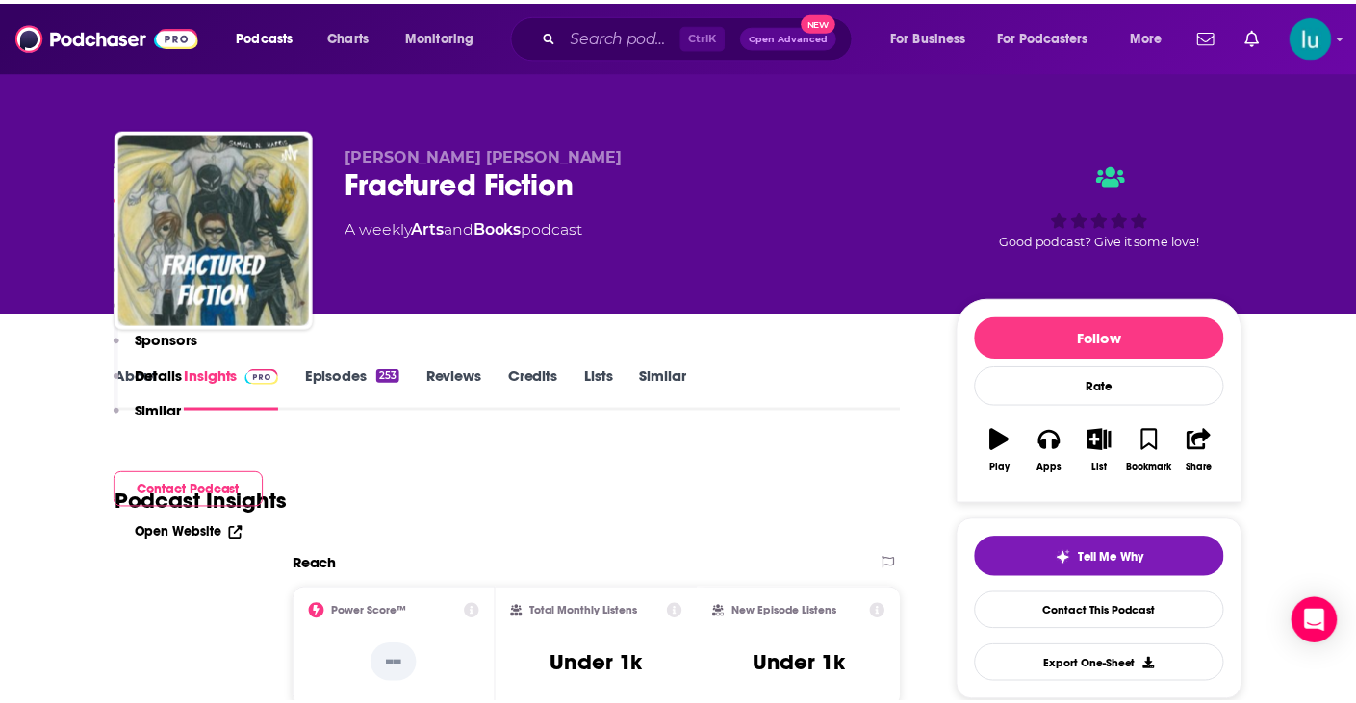
scroll to position [1155, 0]
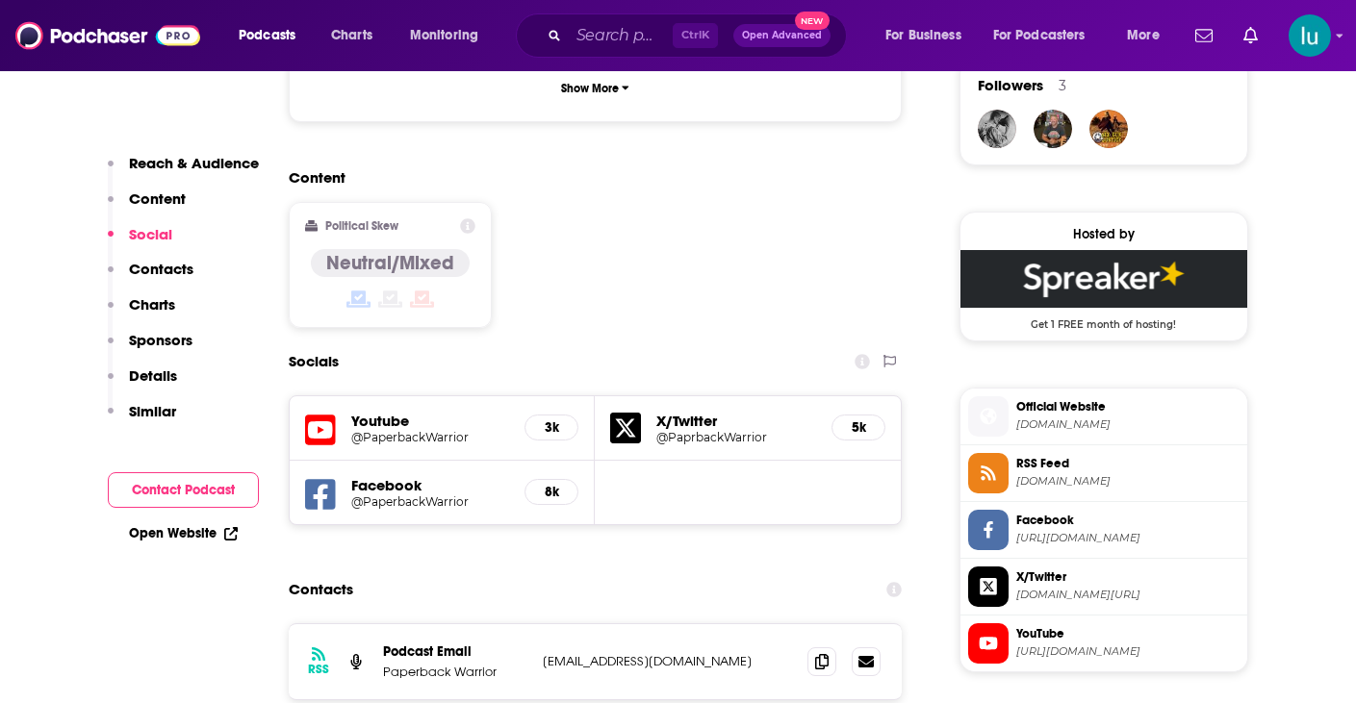
scroll to position [1424, 0]
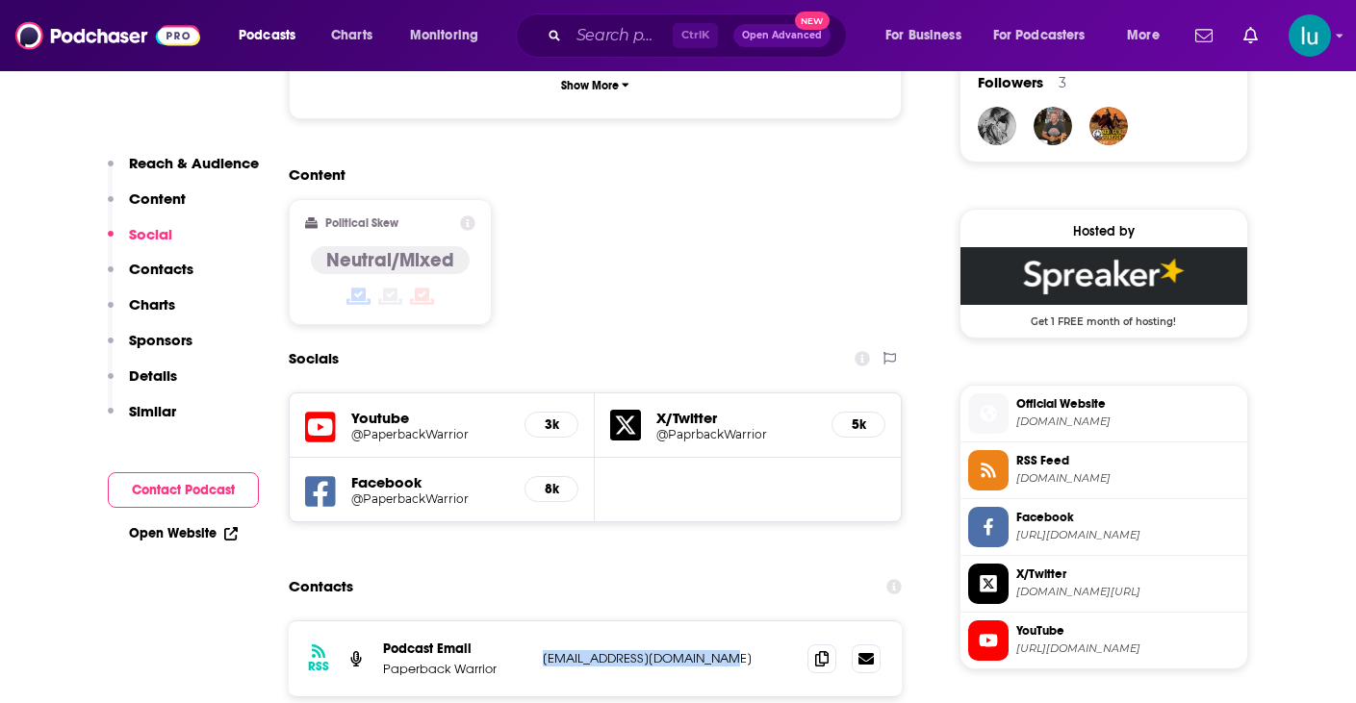
drag, startPoint x: 747, startPoint y: 563, endPoint x: 537, endPoint y: 555, distance: 209.9
click at [537, 622] on div "RSS Podcast Email Paperback Warrior paperbackwarrior@yahoo.com paperbackwarrior…" at bounding box center [596, 659] width 614 height 75
copy p "paperbackwarrior@yahoo.com"
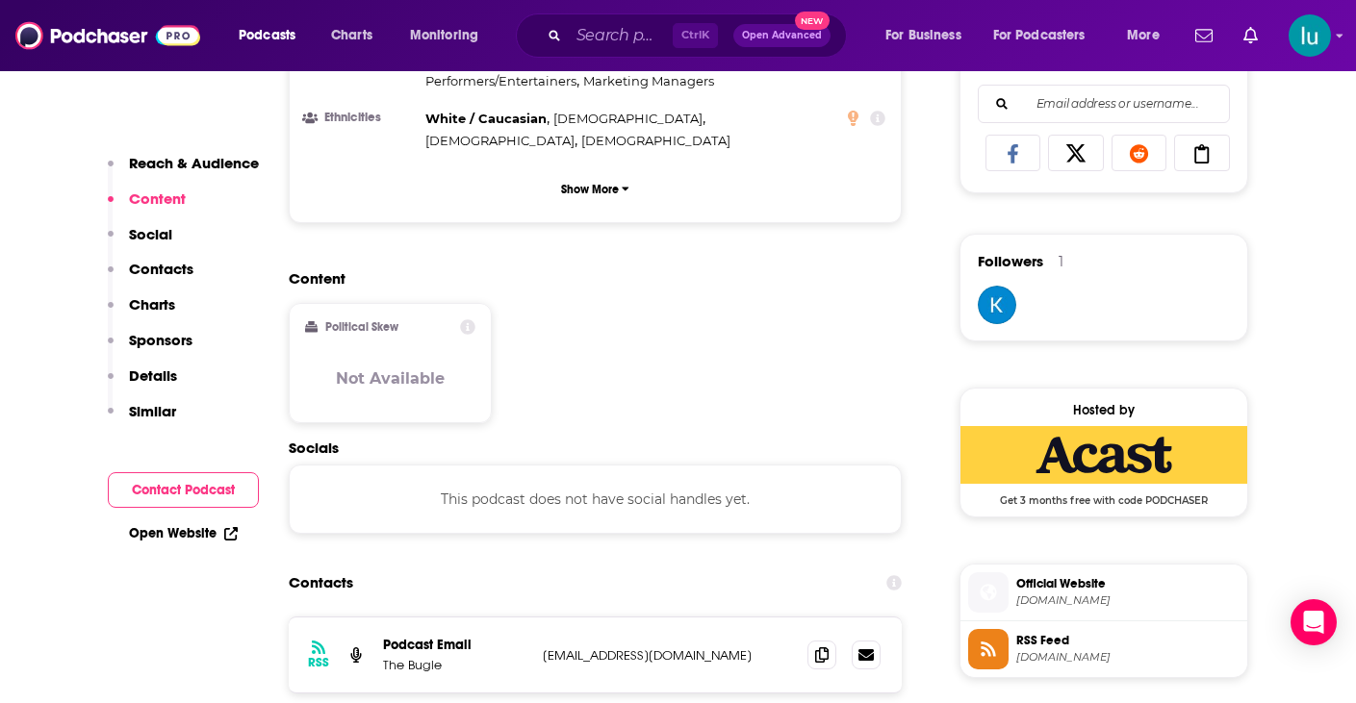
scroll to position [1424, 0]
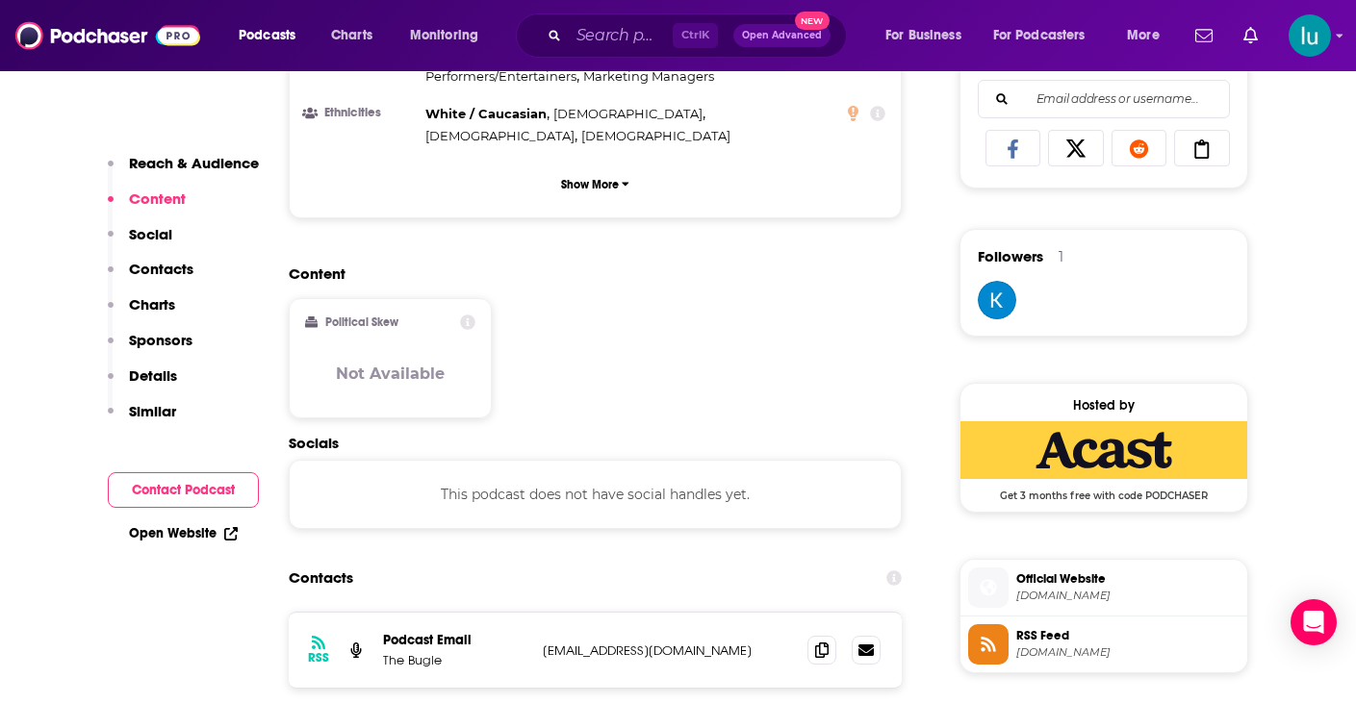
drag, startPoint x: 767, startPoint y: 534, endPoint x: 550, endPoint y: 543, distance: 216.7
click at [531, 613] on div "RSS Podcast Email The Bugle hellobuglers@thebuglepodcast.com hellobuglers@thebu…" at bounding box center [596, 650] width 614 height 75
copy div "hellobuglers@thebuglepodcast.com"
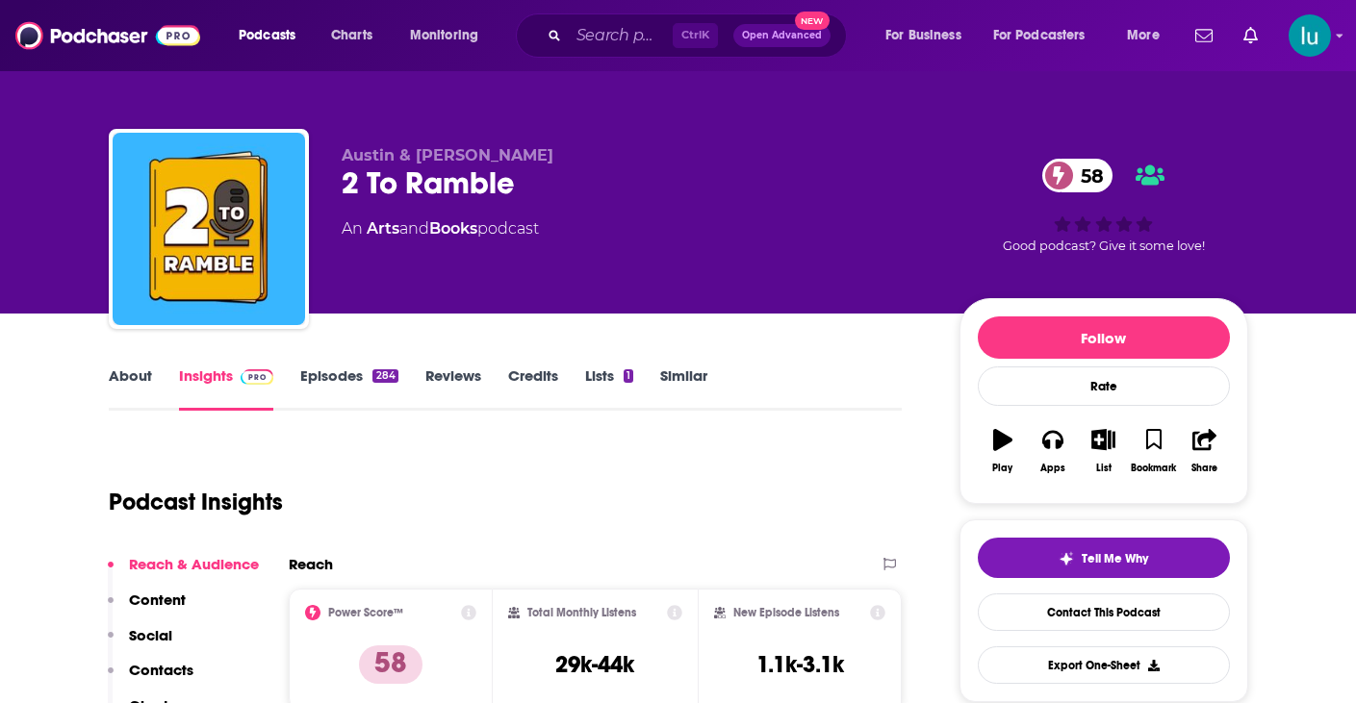
click at [344, 376] on link "Episodes 284" at bounding box center [348, 389] width 97 height 44
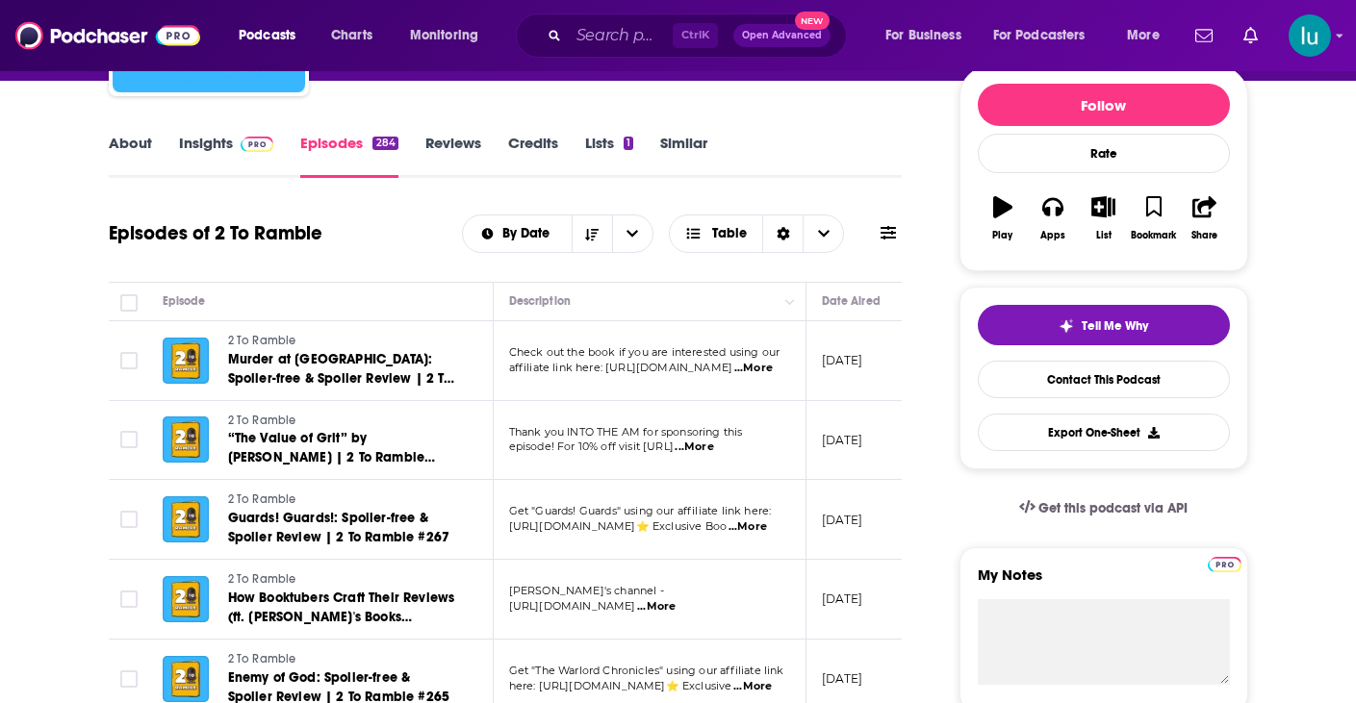
scroll to position [269, 0]
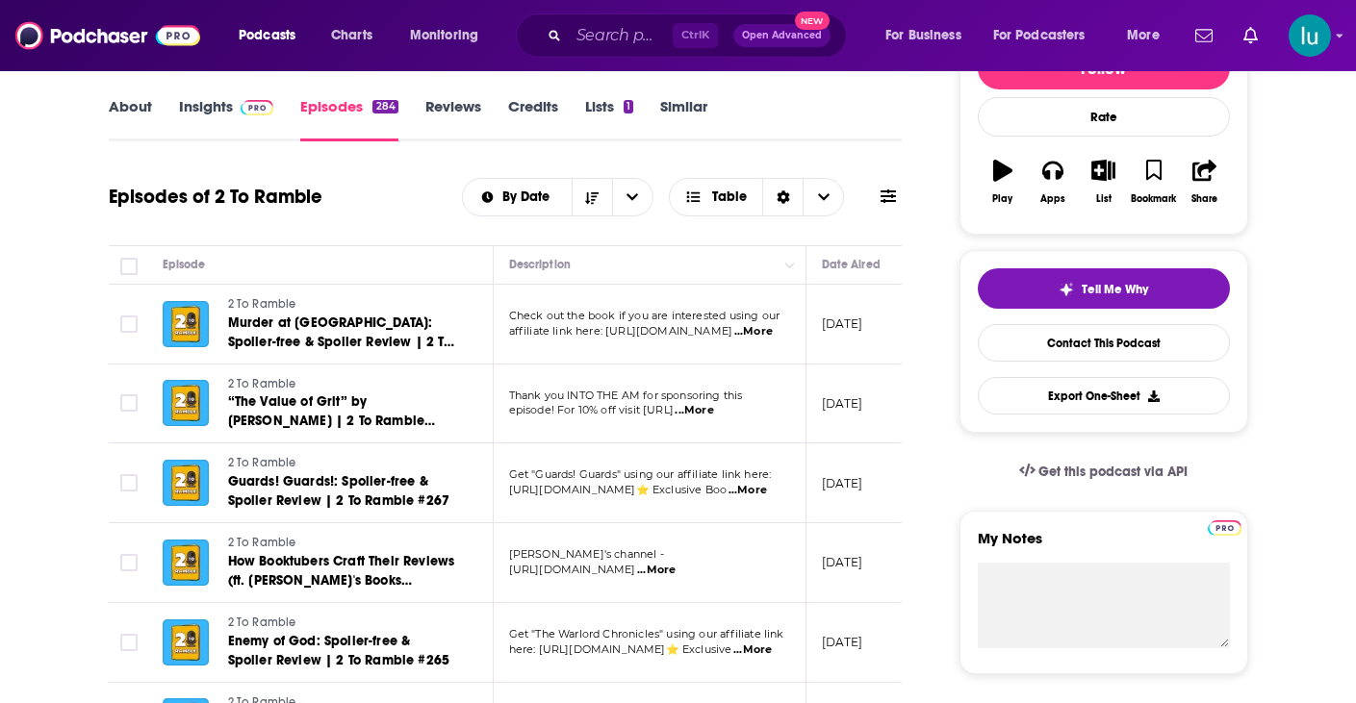
click at [766, 649] on span "...More" at bounding box center [752, 650] width 38 height 15
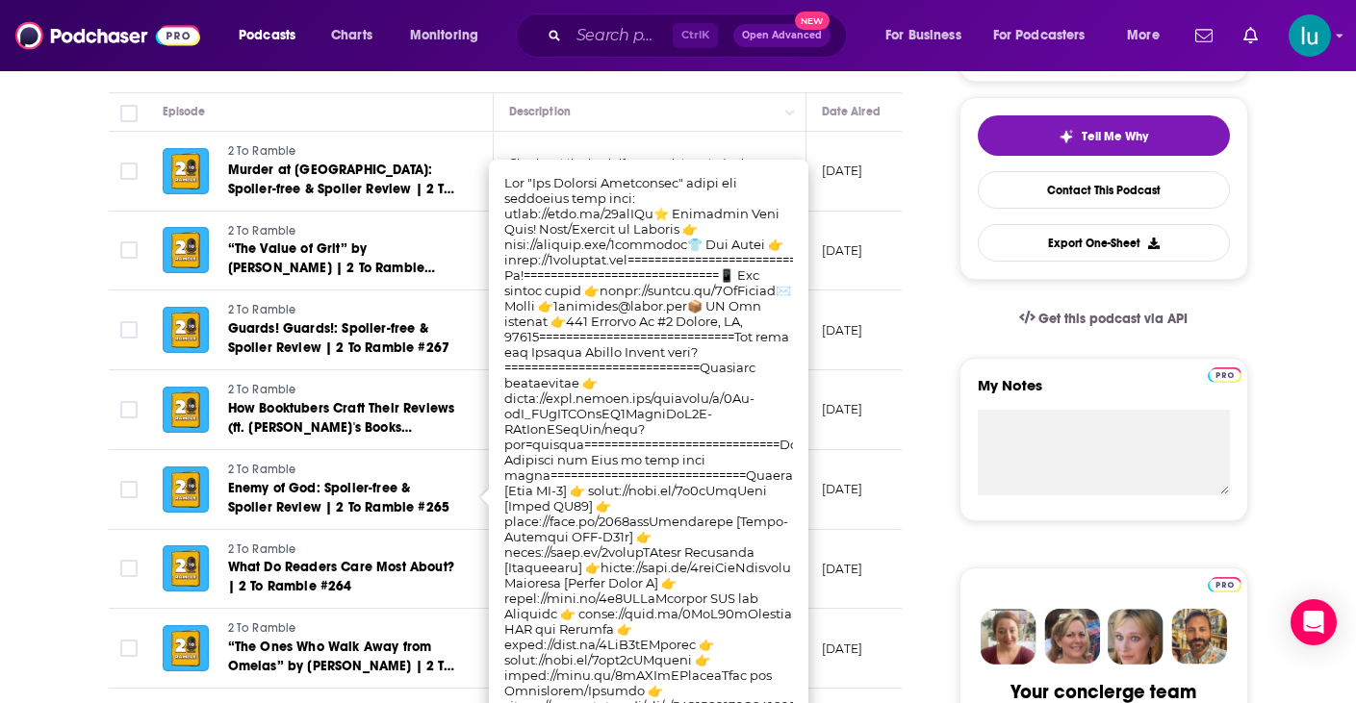
scroll to position [462, 0]
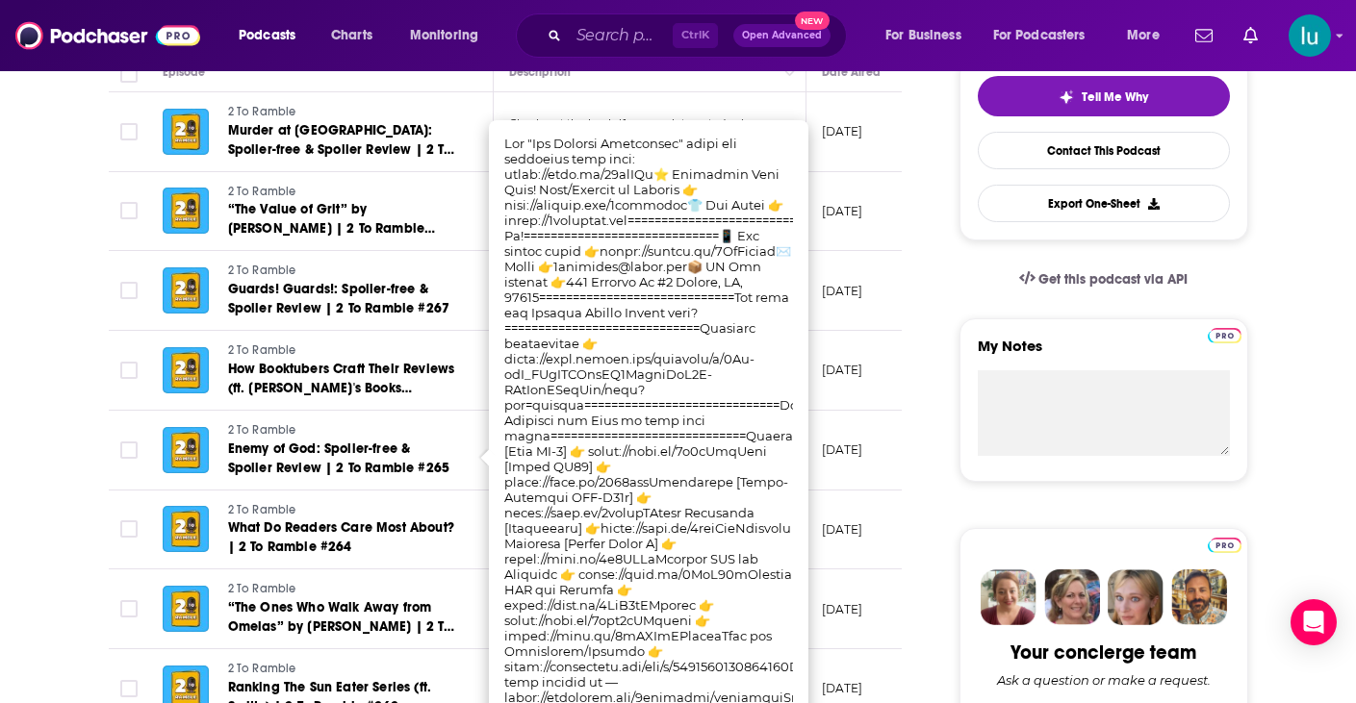
click at [869, 556] on td "[DATE]" at bounding box center [868, 531] width 125 height 80
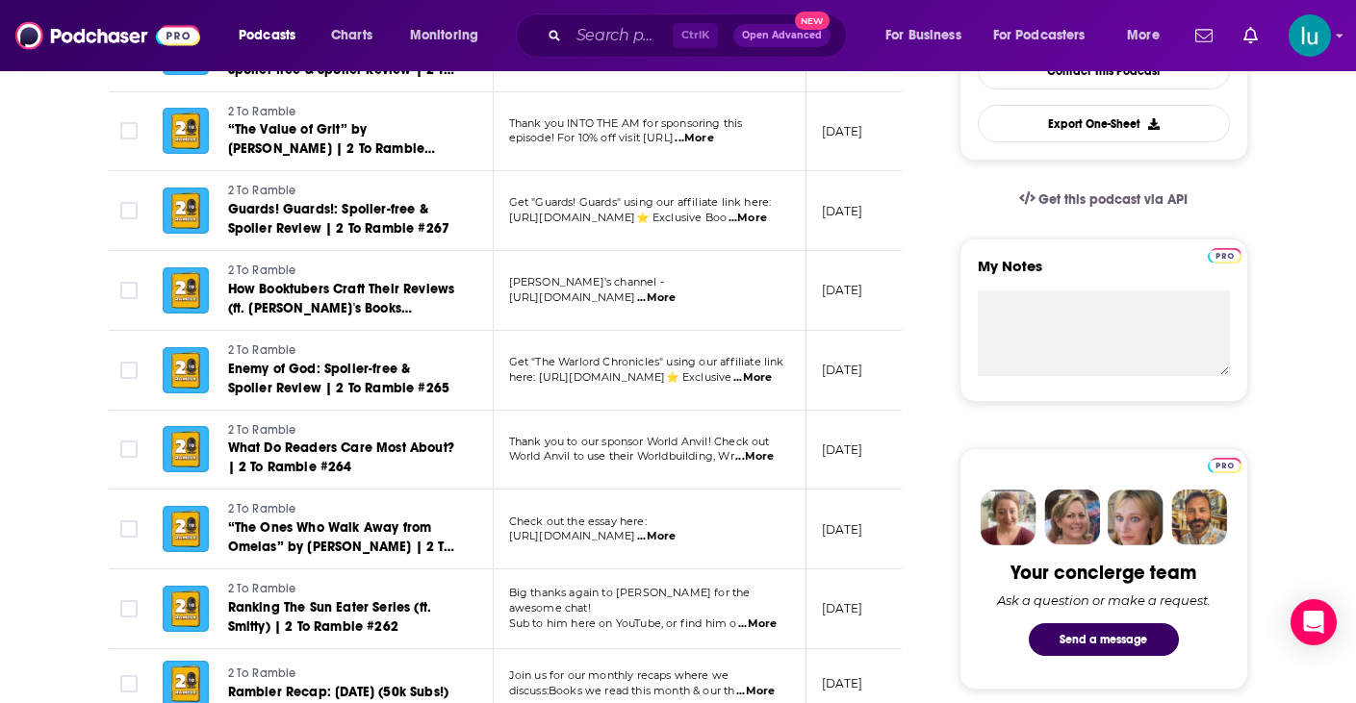
scroll to position [577, 0]
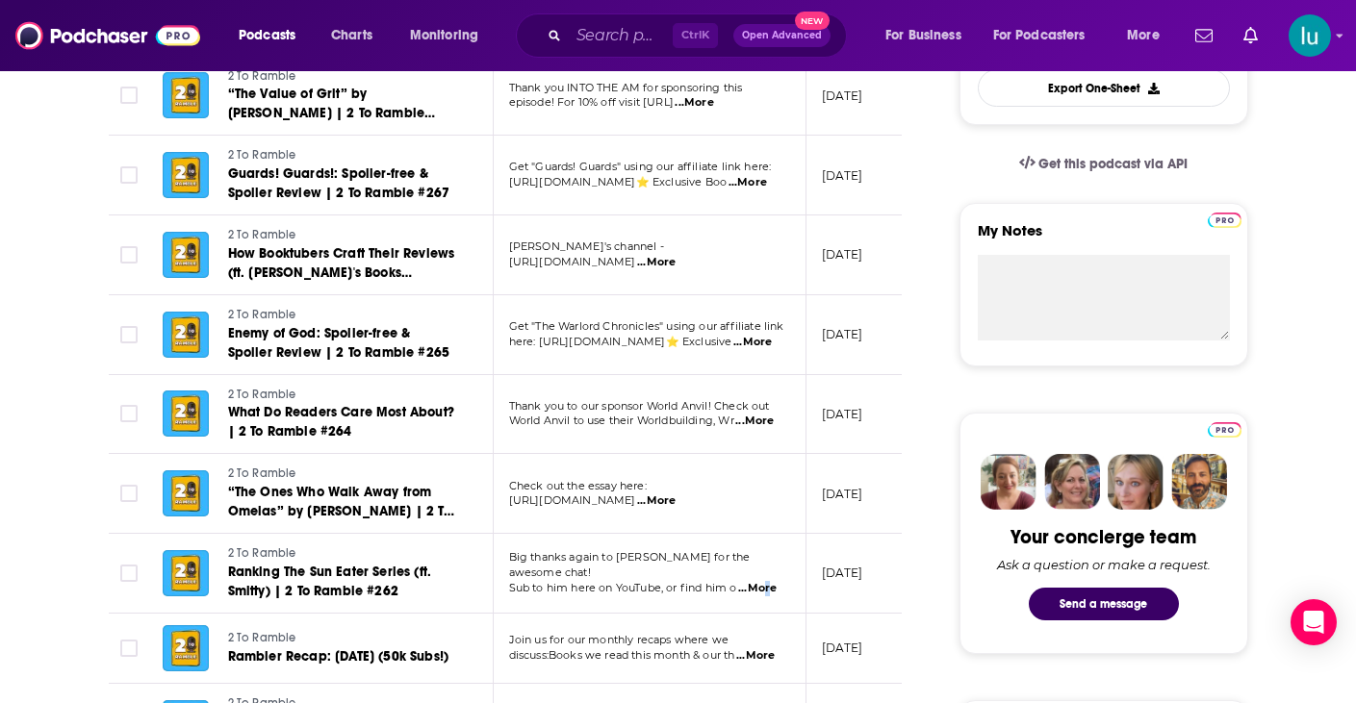
click at [764, 581] on span "...More" at bounding box center [757, 588] width 38 height 15
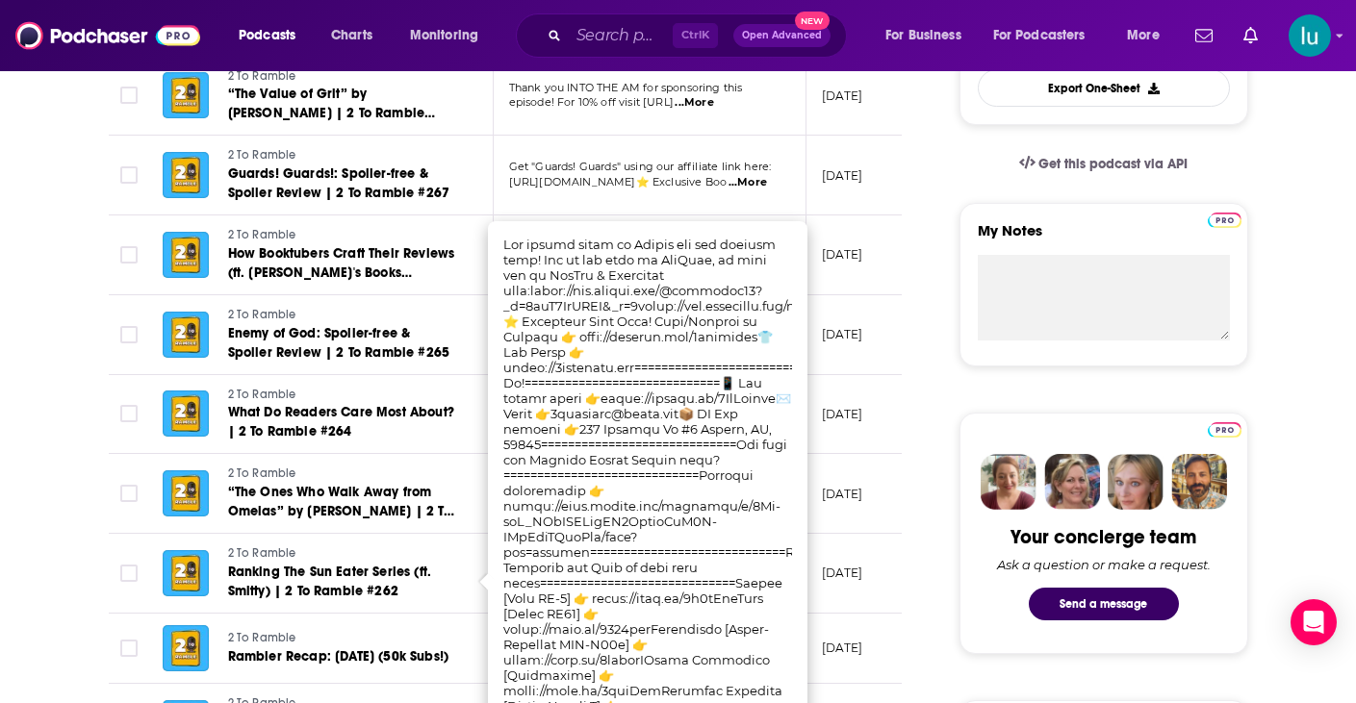
scroll to position [616, 0]
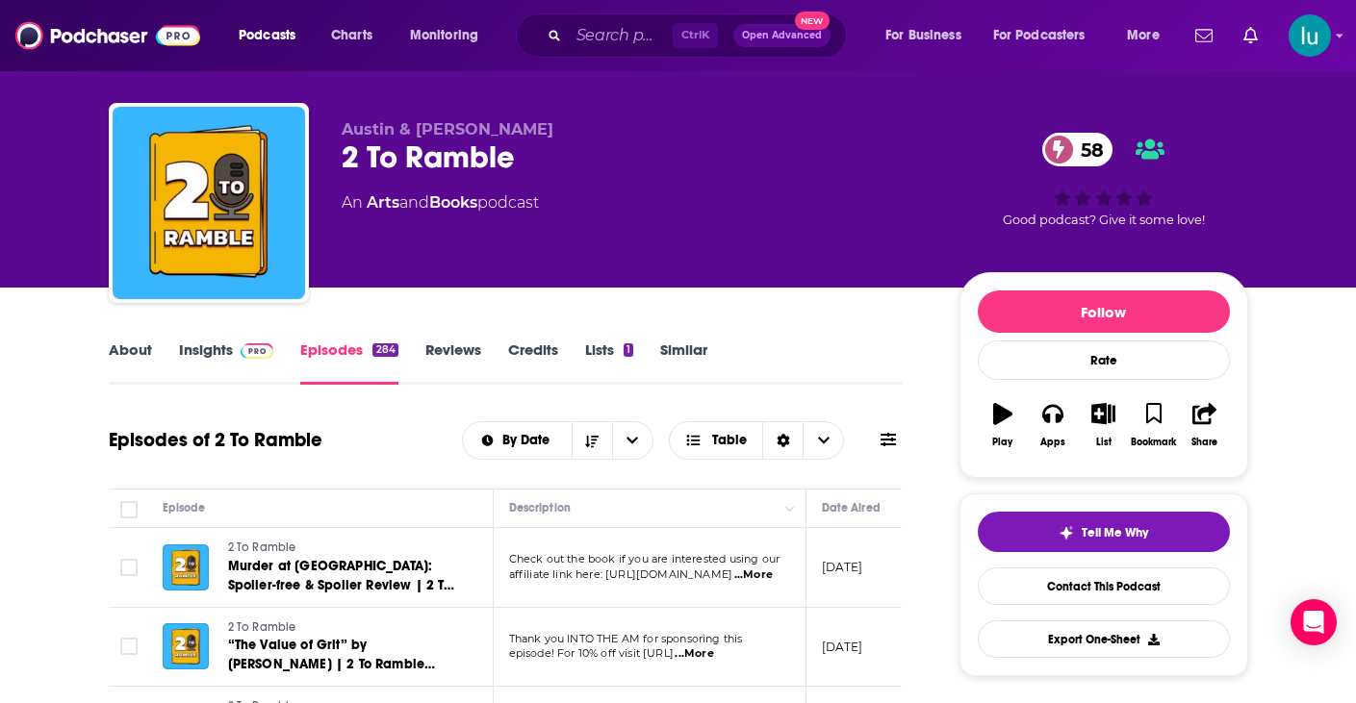
scroll to position [0, 0]
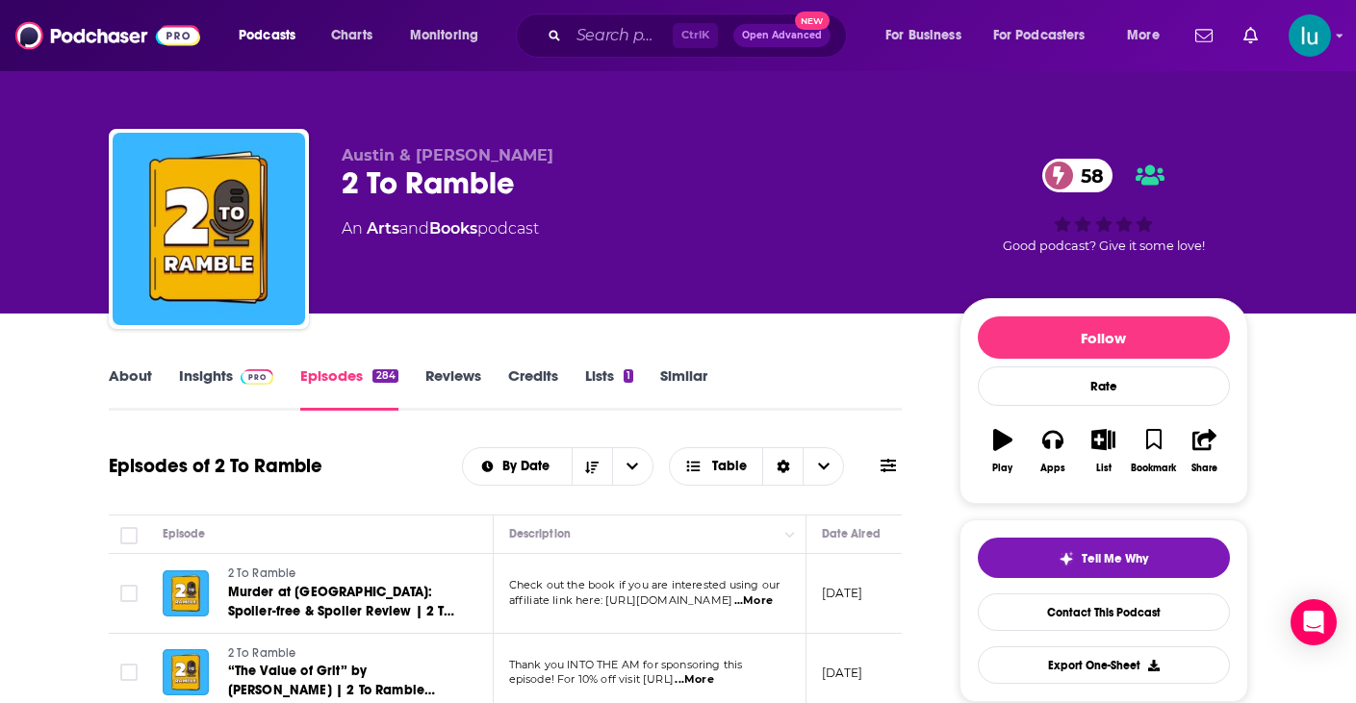
click at [205, 380] on link "Insights" at bounding box center [226, 389] width 95 height 44
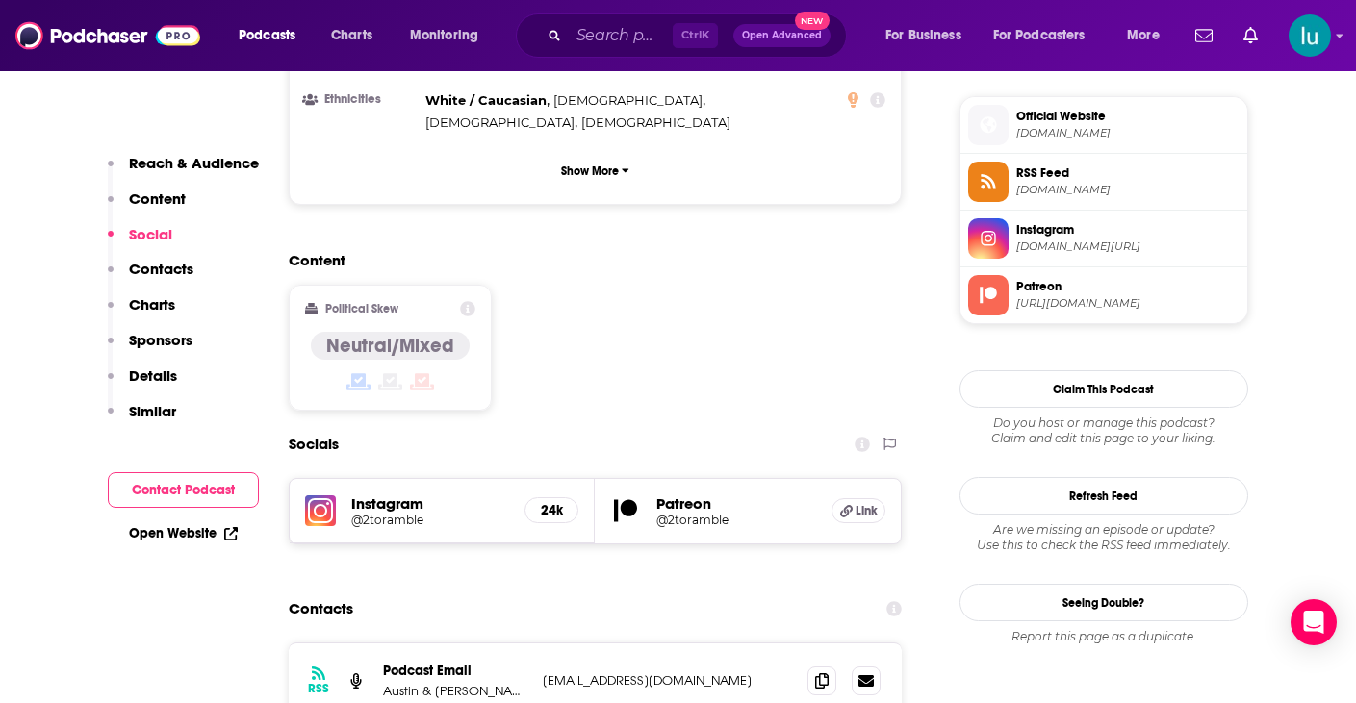
scroll to position [1386, 0]
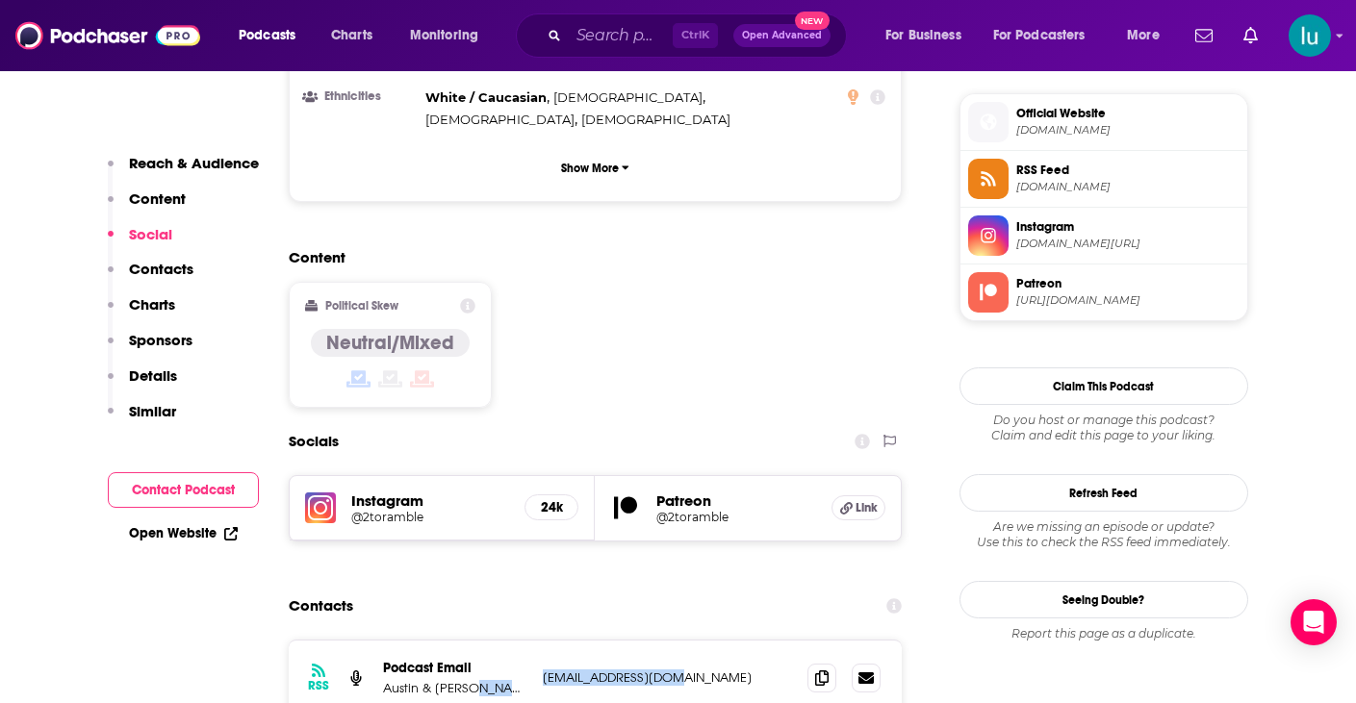
drag, startPoint x: 692, startPoint y: 555, endPoint x: 544, endPoint y: 571, distance: 149.0
click at [540, 641] on div "RSS Podcast Email Austin & [PERSON_NAME] [EMAIL_ADDRESS][DOMAIN_NAME] [EMAIL_AD…" at bounding box center [596, 678] width 614 height 75
copy p "[EMAIL_ADDRESS][DOMAIN_NAME]"
